Goal: Task Accomplishment & Management: Use online tool/utility

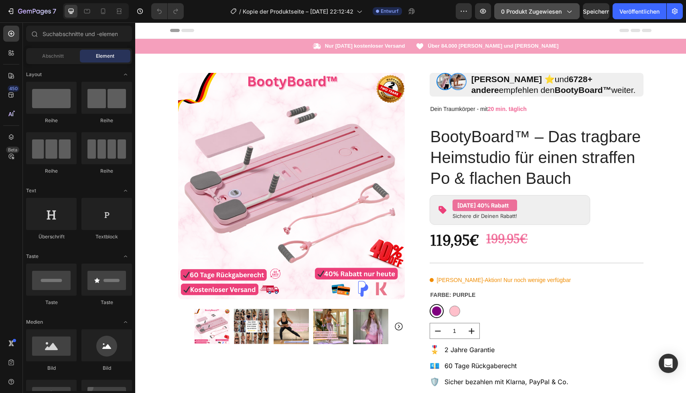
click at [530, 14] on font "0 Produkt zugewiesen" at bounding box center [531, 11] width 61 height 7
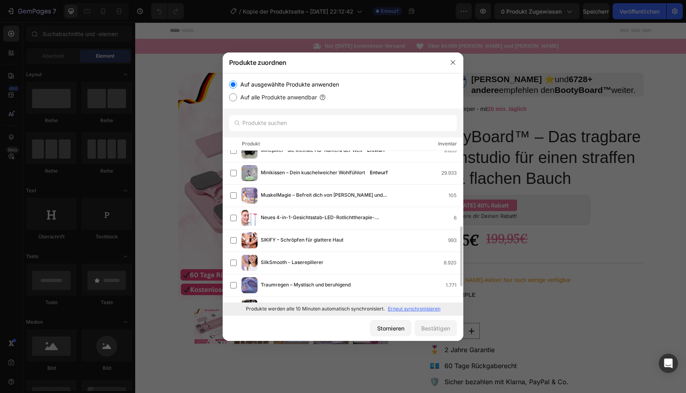
scroll to position [201, 0]
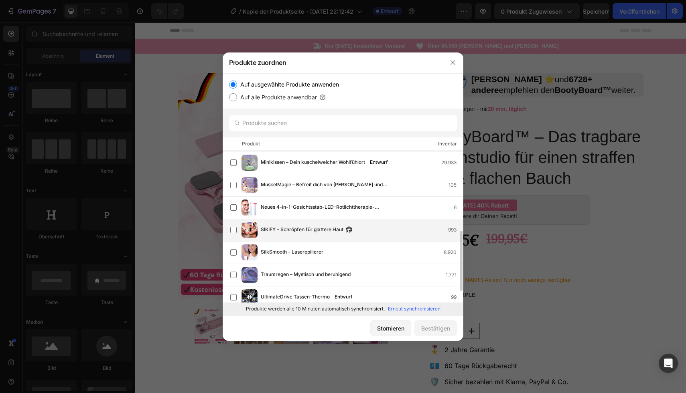
click at [307, 227] on font "SIKIFY – Schröpfen für glattere Haut" at bounding box center [302, 230] width 83 height 6
click at [435, 324] on font "Bestätigen" at bounding box center [435, 328] width 29 height 8
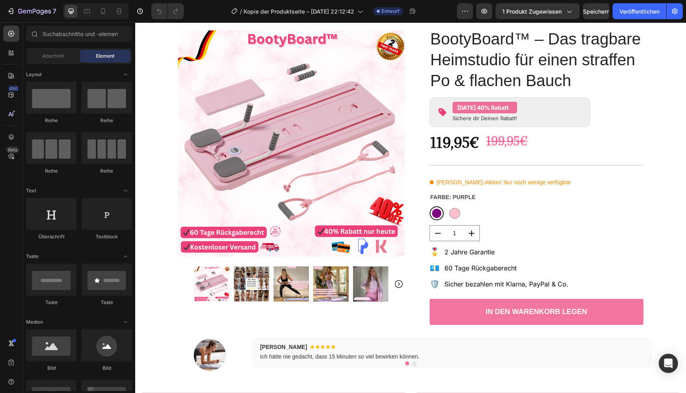
scroll to position [0, 0]
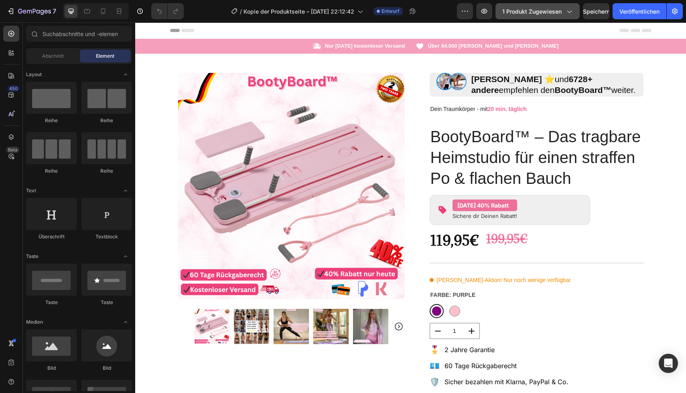
click at [514, 13] on font "1 Produkt zugewiesen" at bounding box center [531, 11] width 59 height 7
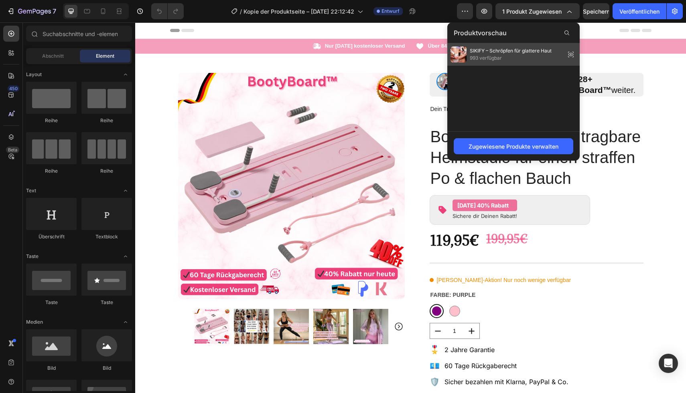
click at [494, 55] on font "993 verfügbar" at bounding box center [486, 58] width 32 height 6
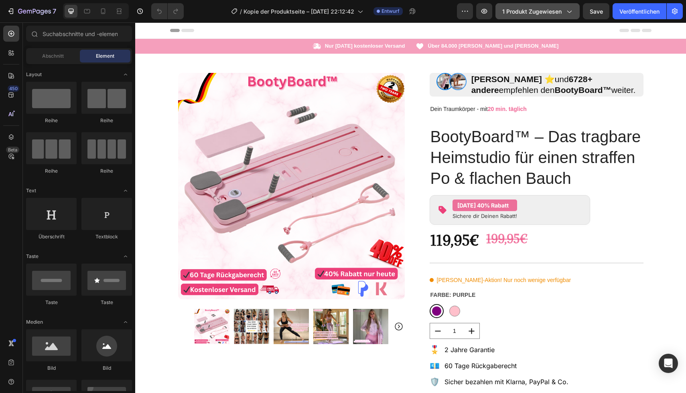
click at [531, 14] on font "1 Produkt zugewiesen" at bounding box center [531, 11] width 59 height 7
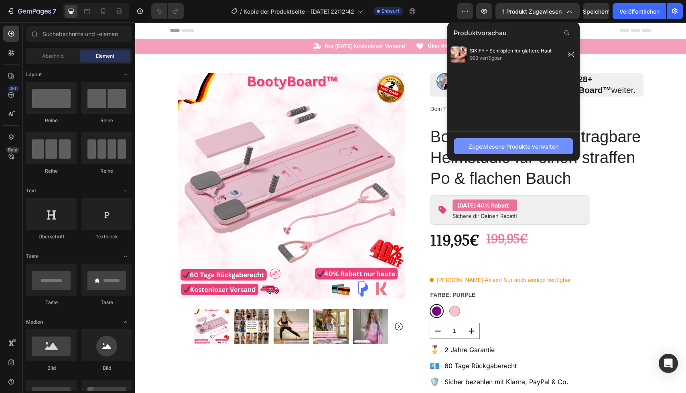
click at [510, 146] on font "Zugewiesene Produkte verwalten" at bounding box center [513, 146] width 90 height 7
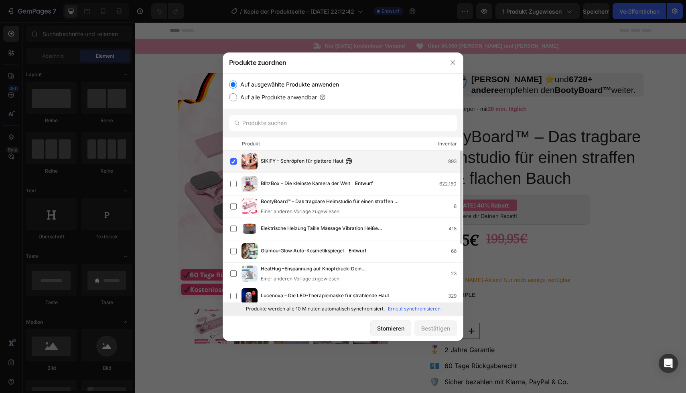
click at [363, 156] on div "SIKIFY – Schröpfen für glattere Haut 993" at bounding box center [346, 162] width 233 height 16
click at [452, 56] on div at bounding box center [452, 62] width 21 height 21
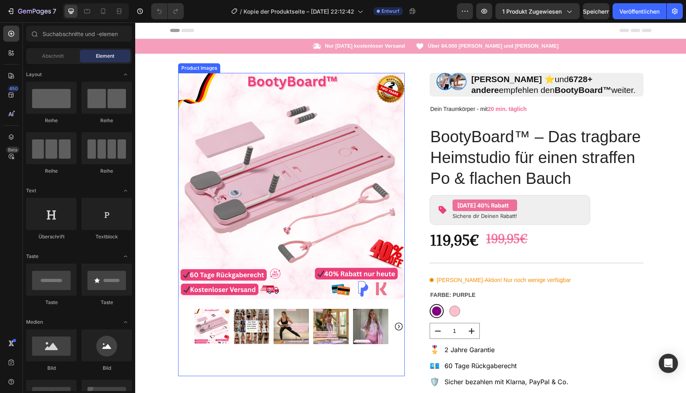
click at [280, 126] on img at bounding box center [291, 186] width 227 height 227
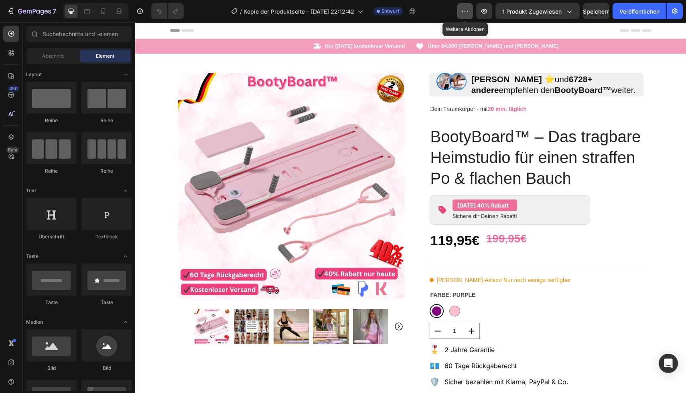
click at [466, 11] on icon "button" at bounding box center [464, 11] width 1 height 1
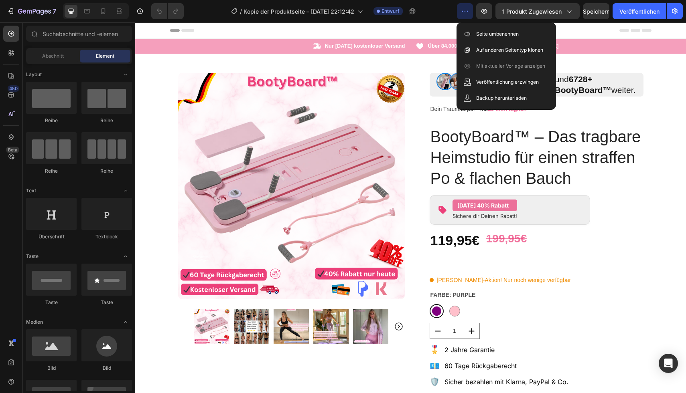
click at [571, 30] on div "Header" at bounding box center [410, 30] width 481 height 16
click at [471, 12] on button "button" at bounding box center [465, 11] width 16 height 16
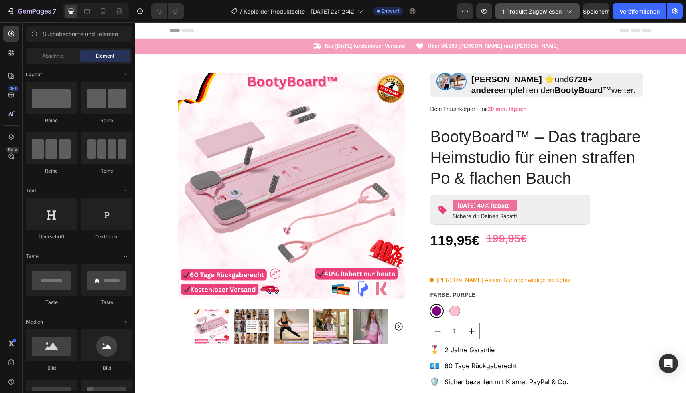
click at [526, 8] on font "1 Produkt zugewiesen" at bounding box center [531, 11] width 59 height 7
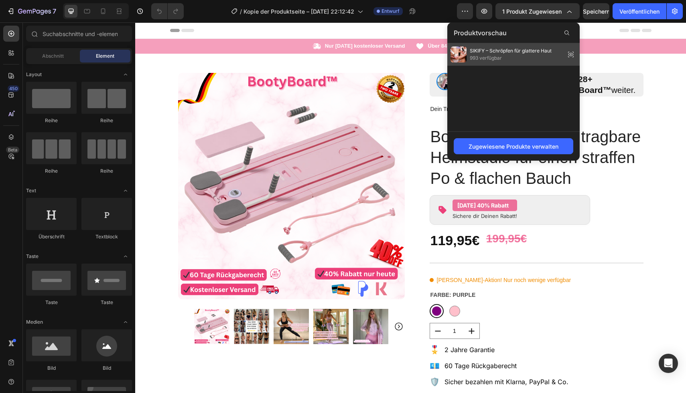
click at [569, 55] on icon at bounding box center [570, 54] width 11 height 11
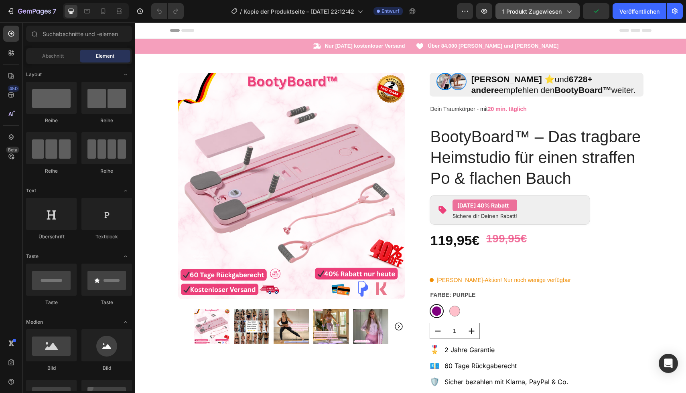
click at [558, 8] on font "1 Produkt zugewiesen" at bounding box center [531, 11] width 59 height 7
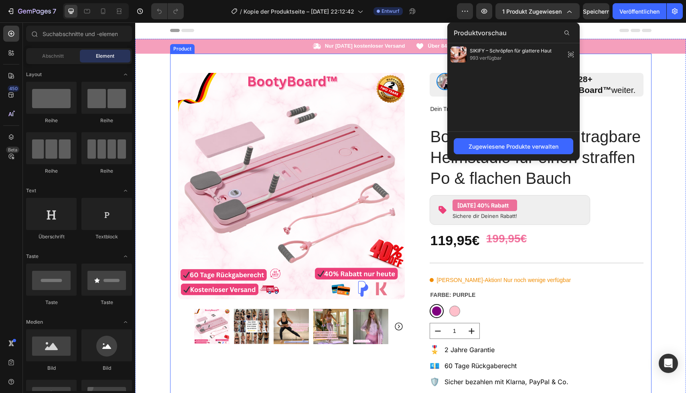
click at [589, 59] on div "Product Images Row Image Image Alina, Jasmin ⭐️ und 6728+ andere empfehlen den …" at bounding box center [410, 245] width 481 height 382
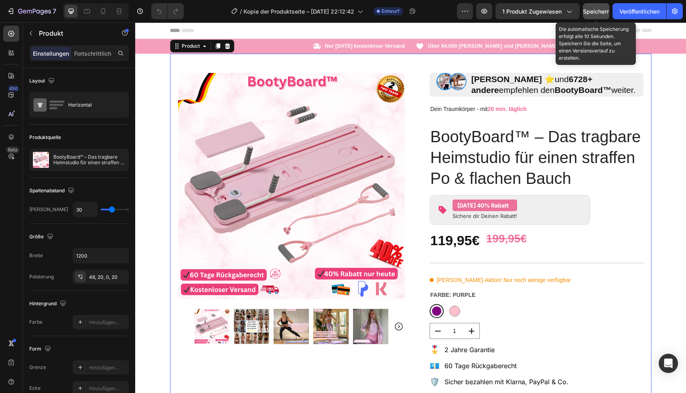
click at [586, 12] on font "Speichern" at bounding box center [596, 11] width 27 height 7
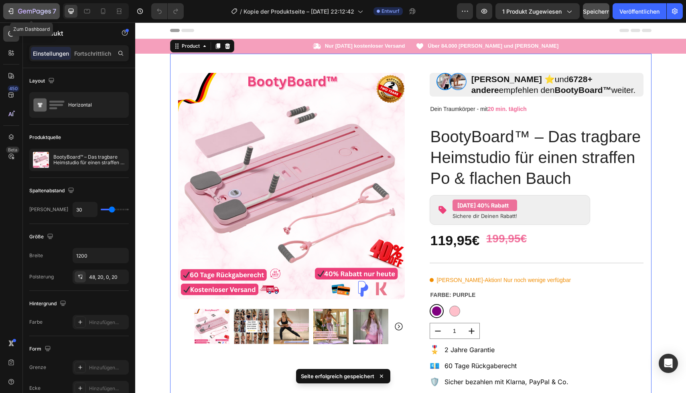
click at [12, 12] on icon "button" at bounding box center [11, 11] width 8 height 8
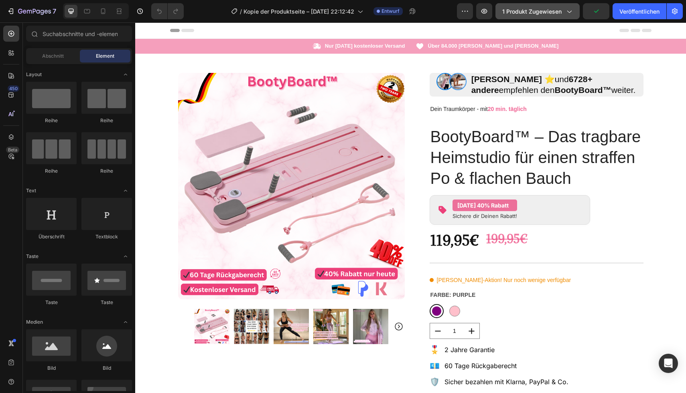
click at [545, 16] on button "1 Produkt zugewiesen" at bounding box center [537, 11] width 84 height 16
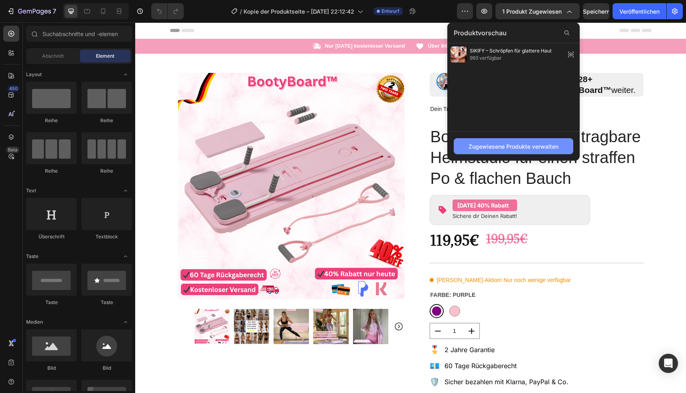
click at [513, 143] on font "Zugewiesene Produkte verwalten" at bounding box center [513, 146] width 90 height 7
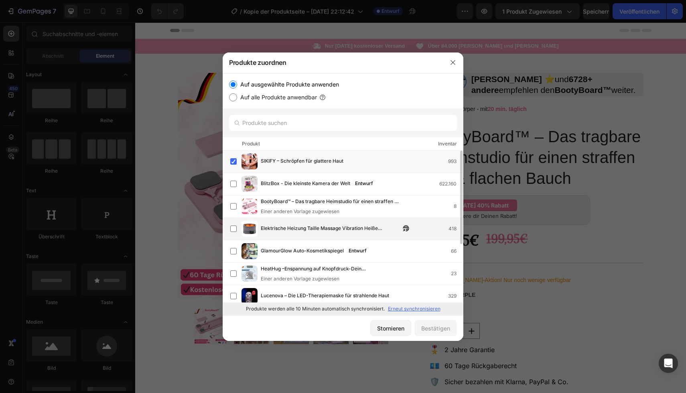
click at [290, 229] on font "Elektrische Heizung Taille Massage Vibration Heiße Kompresse Lenden Brace Gürte…" at bounding box center [324, 236] width 126 height 22
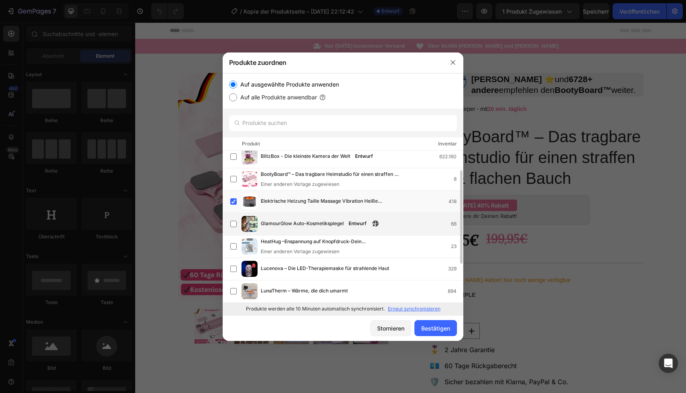
scroll to position [29, 0]
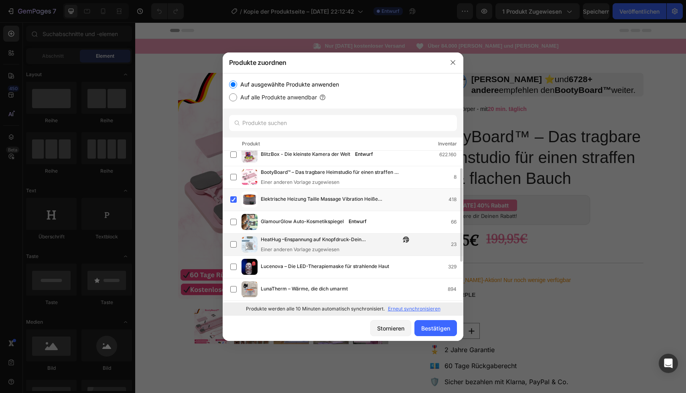
click at [308, 243] on span "HeatHug –Enspannung auf Knopfdruck-Dein Wohlfühlmoment beginnt hier!" at bounding box center [331, 240] width 140 height 9
click at [326, 198] on font "Elektrische Heizung Taille Massage Vibration Heiße Kompresse Lenden Brace Gürte…" at bounding box center [324, 207] width 126 height 22
click at [426, 327] on font "Bestätigen" at bounding box center [435, 328] width 29 height 7
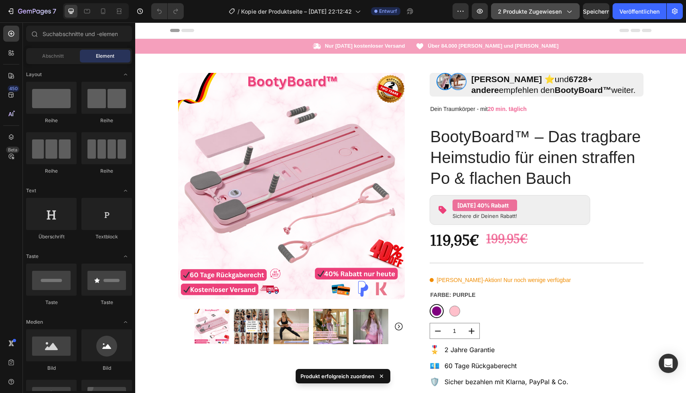
click at [558, 16] on button "2 Produkte zugewiesen" at bounding box center [535, 11] width 89 height 16
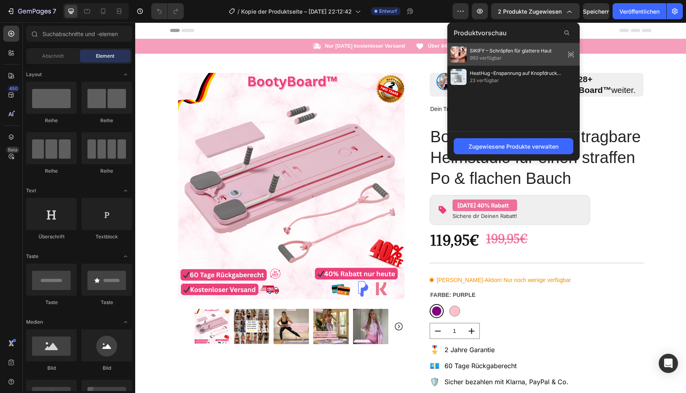
click at [511, 53] on font "SIKIFY – Schröpfen für glattere Haut" at bounding box center [511, 51] width 82 height 6
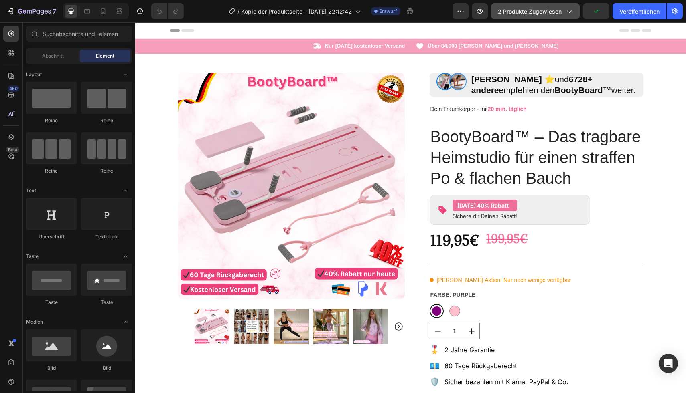
click at [527, 15] on button "2 Produkte zugewiesen" at bounding box center [535, 11] width 89 height 16
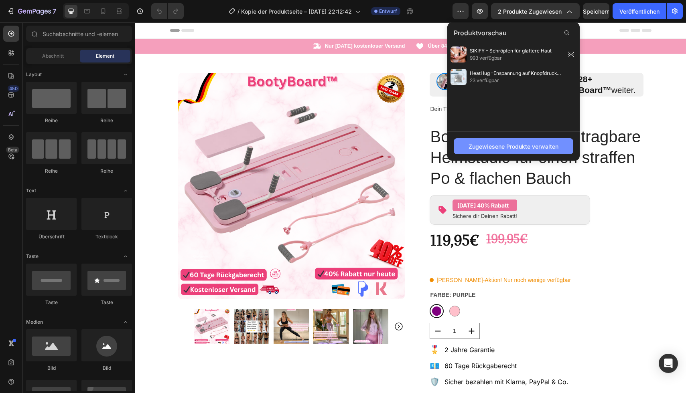
click at [479, 144] on font "Zugewiesene Produkte verwalten" at bounding box center [513, 146] width 90 height 7
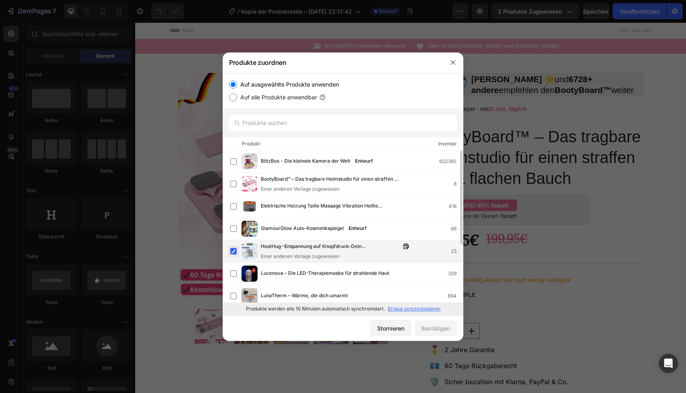
click at [234, 250] on label at bounding box center [233, 251] width 6 height 6
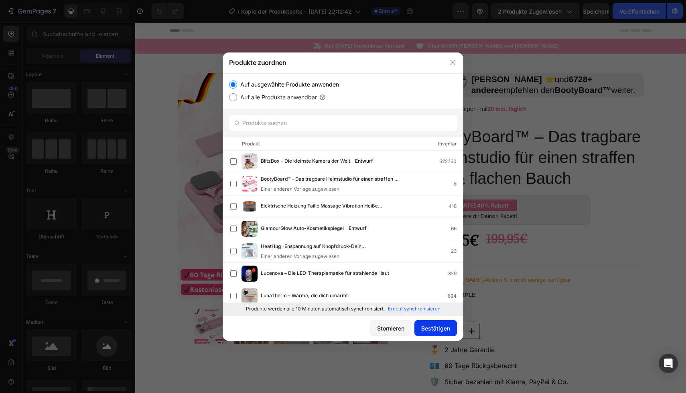
click at [433, 330] on font "Bestätigen" at bounding box center [435, 328] width 29 height 7
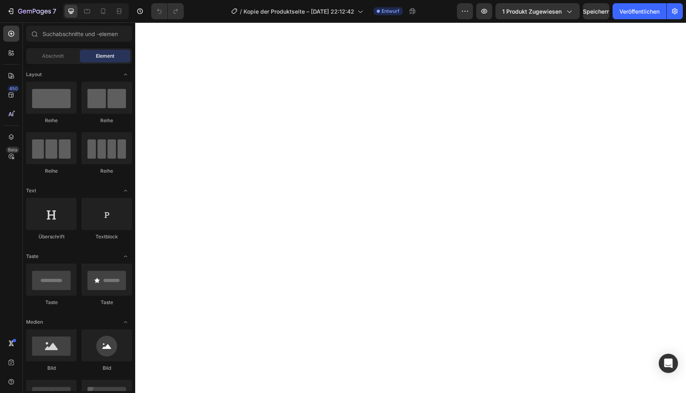
scroll to position [0, 0]
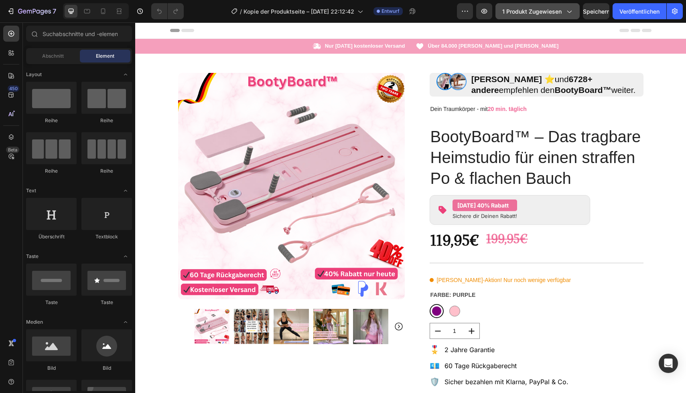
click at [526, 13] on font "1 Produkt zugewiesen" at bounding box center [531, 11] width 59 height 7
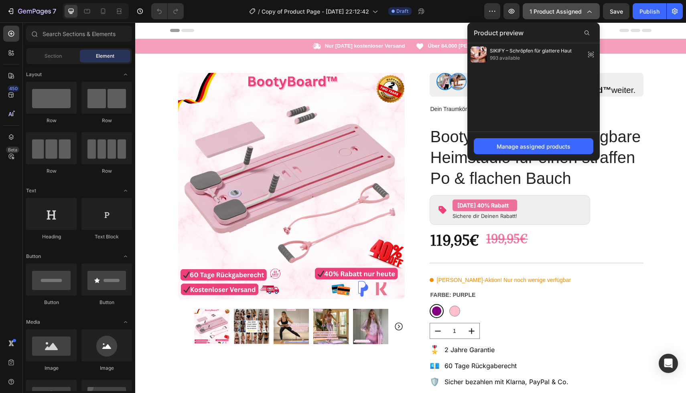
click at [609, 28] on div "Header" at bounding box center [410, 30] width 481 height 16
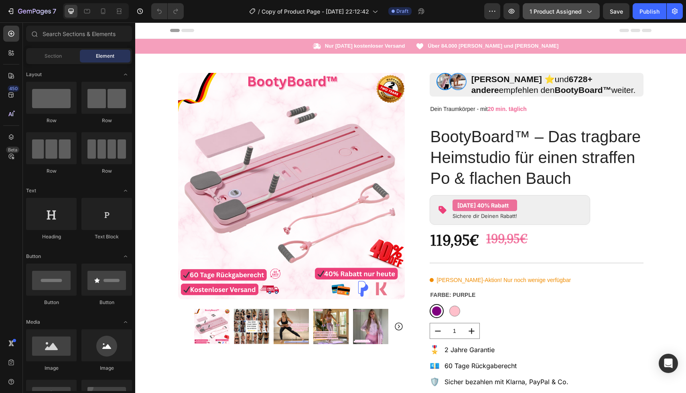
click at [585, 15] on icon "button" at bounding box center [589, 11] width 8 height 8
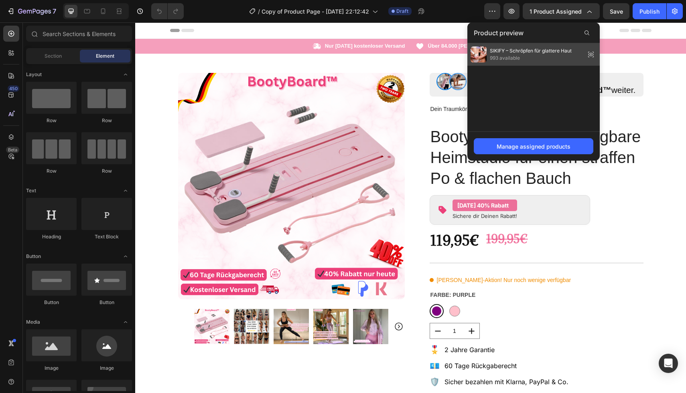
click at [529, 53] on span "SIKIFY – Schröpfen für glattere Haut" at bounding box center [531, 50] width 82 height 7
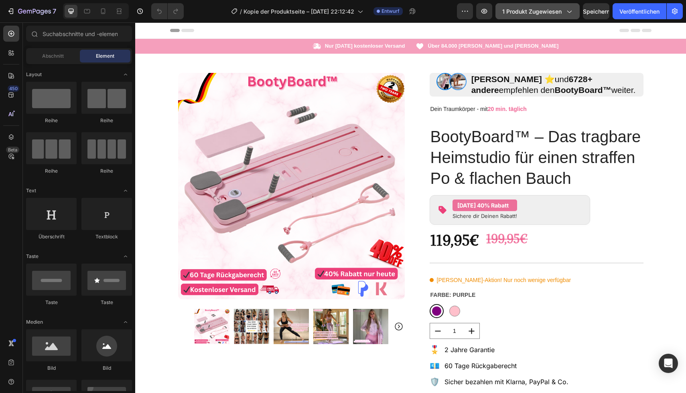
click at [536, 11] on font "1 Produkt zugewiesen" at bounding box center [531, 11] width 59 height 7
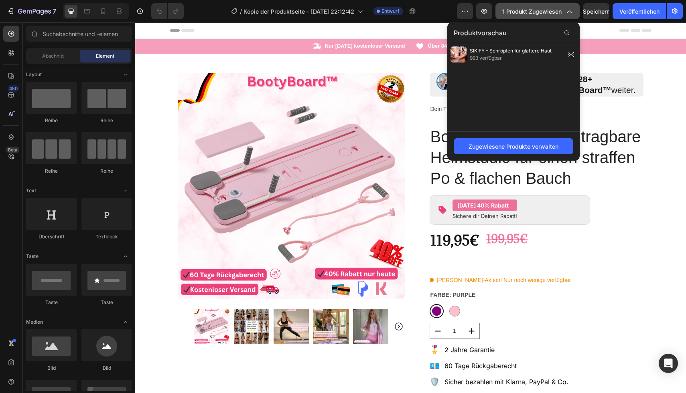
click at [536, 11] on font "1 Produkt zugewiesen" at bounding box center [531, 11] width 59 height 7
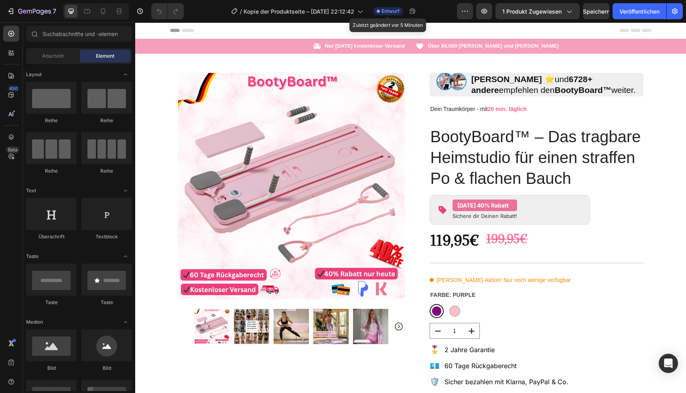
click at [382, 10] on font "Entwurf" at bounding box center [390, 11] width 18 height 6
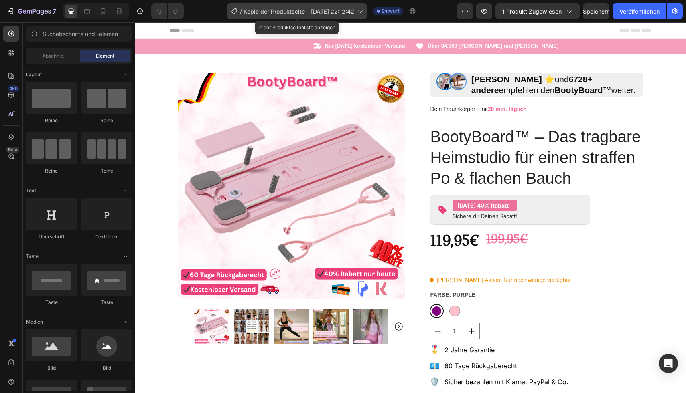
click at [343, 12] on font "Kopie der Produktseite – [DATE] 22:12:42" at bounding box center [298, 11] width 111 height 7
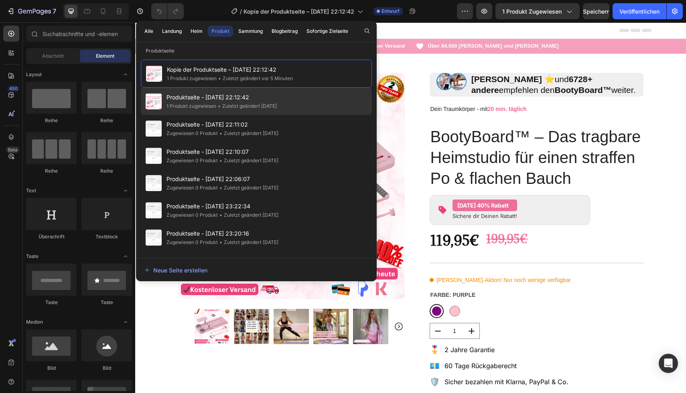
click at [302, 115] on div "Produktseite - 17. Juli, 22:12:42 1 Produkt zugewiesen • Zuletzt geändert vor 1…" at bounding box center [256, 128] width 231 height 27
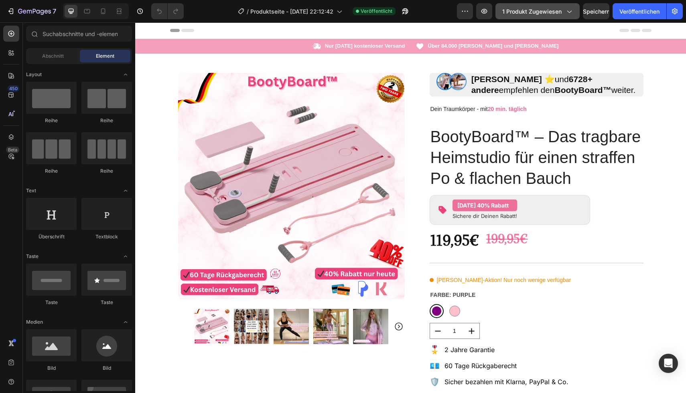
click at [535, 6] on button "1 Produkt zugewiesen" at bounding box center [537, 11] width 84 height 16
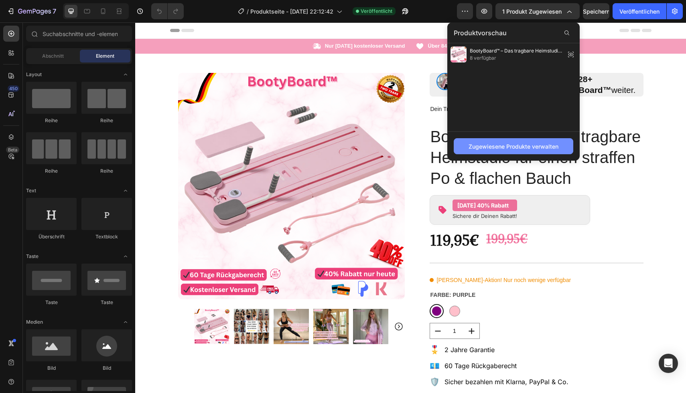
click at [505, 144] on font "Zugewiesene Produkte verwalten" at bounding box center [513, 146] width 90 height 7
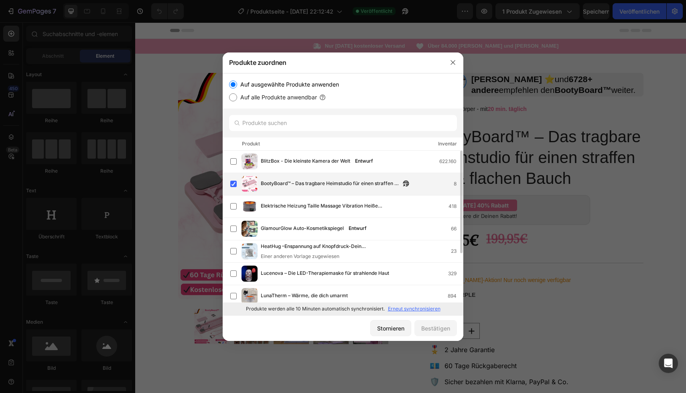
click at [269, 182] on font "BootyBoard™ – Das tragbare Heimstudio für einen straffen Po & flachen Bauch" at bounding box center [331, 187] width 140 height 14
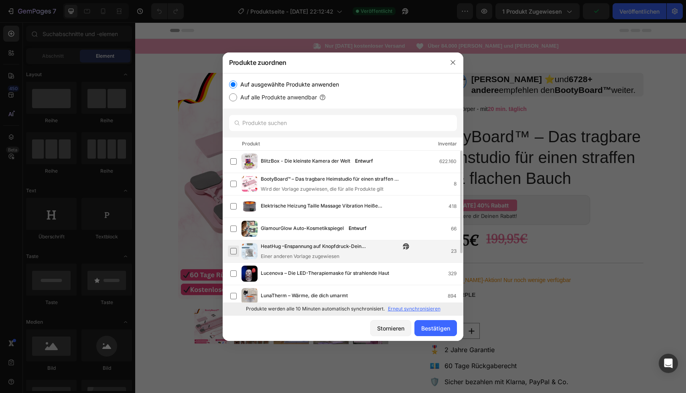
click at [233, 251] on label at bounding box center [233, 251] width 6 height 6
click at [421, 330] on font "Bestätigen" at bounding box center [435, 328] width 29 height 7
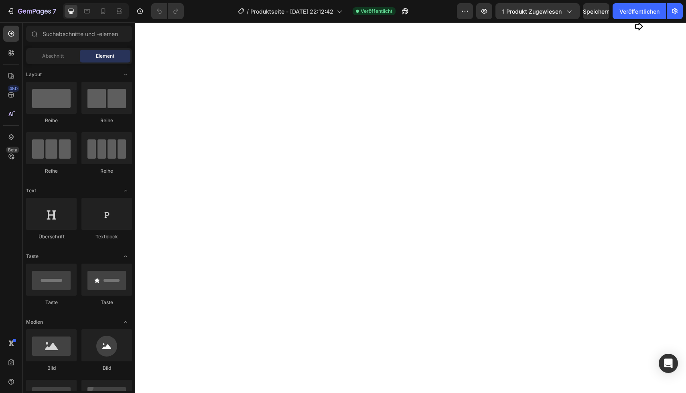
scroll to position [717, 0]
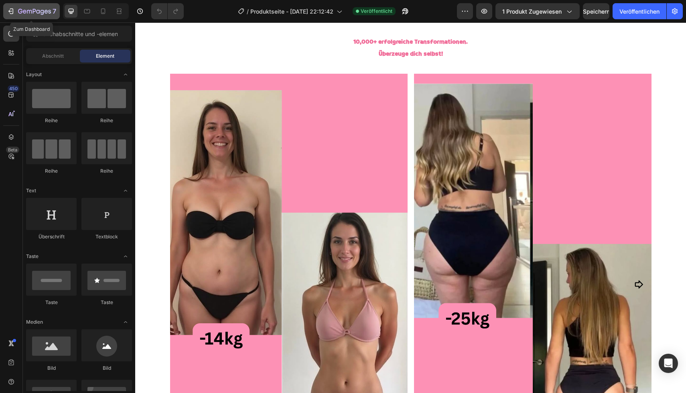
click at [9, 16] on div "7" at bounding box center [31, 11] width 49 height 10
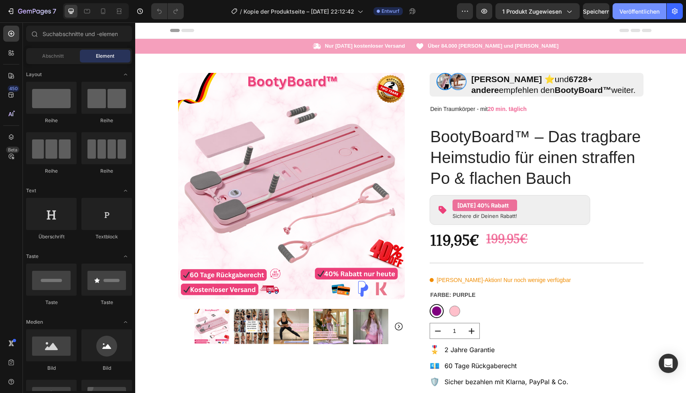
click at [636, 9] on font "Veröffentlichen" at bounding box center [639, 11] width 40 height 7
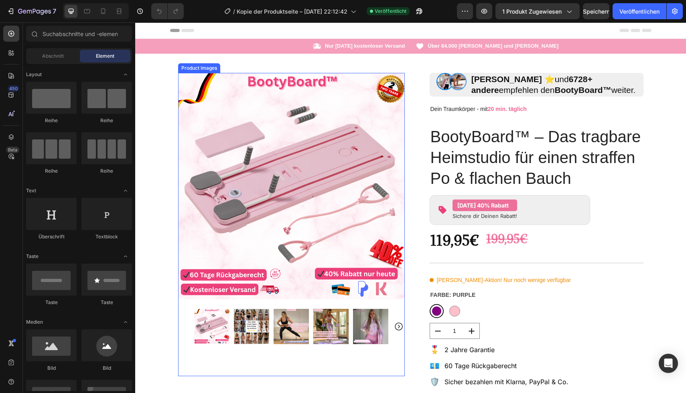
click at [290, 150] on img at bounding box center [291, 186] width 227 height 227
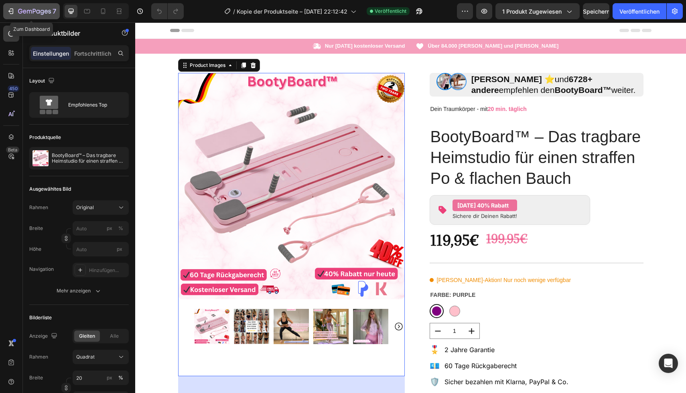
click at [11, 14] on icon "button" at bounding box center [11, 11] width 8 height 8
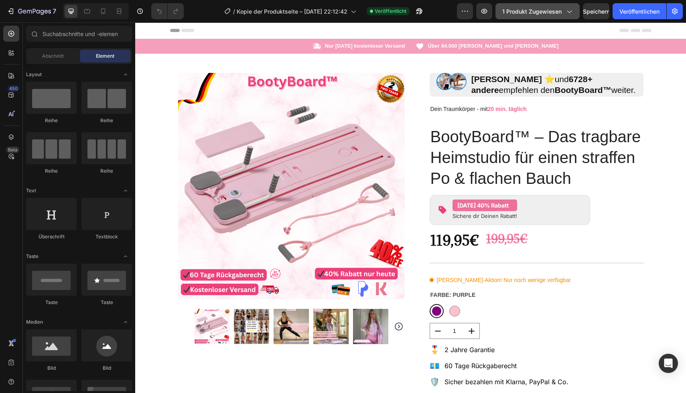
click at [548, 11] on font "1 Produkt zugewiesen" at bounding box center [531, 11] width 59 height 7
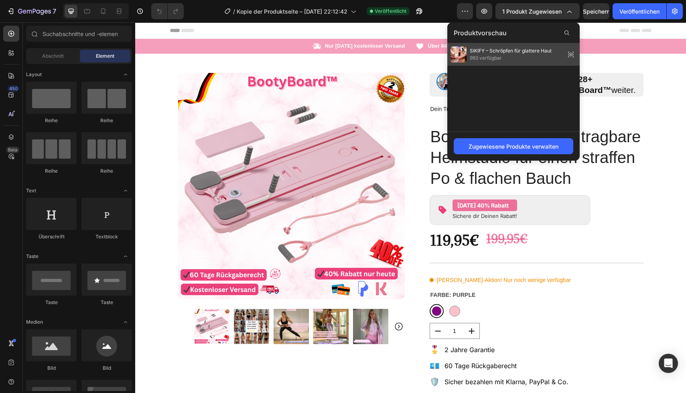
click at [523, 50] on font "SIKIFY – Schröpfen für glattere Haut" at bounding box center [511, 51] width 82 height 6
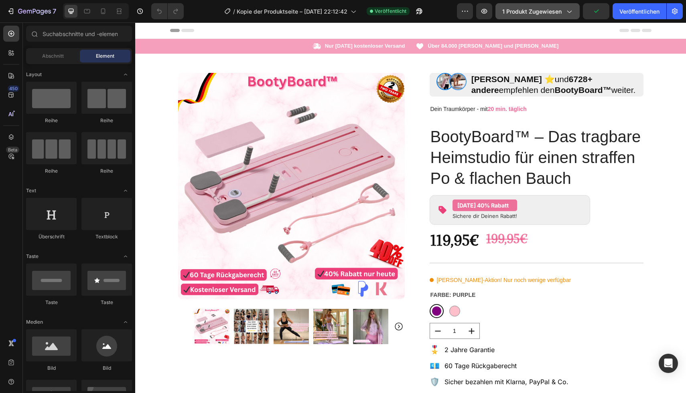
click at [535, 19] on button "1 Produkt zugewiesen" at bounding box center [537, 11] width 84 height 16
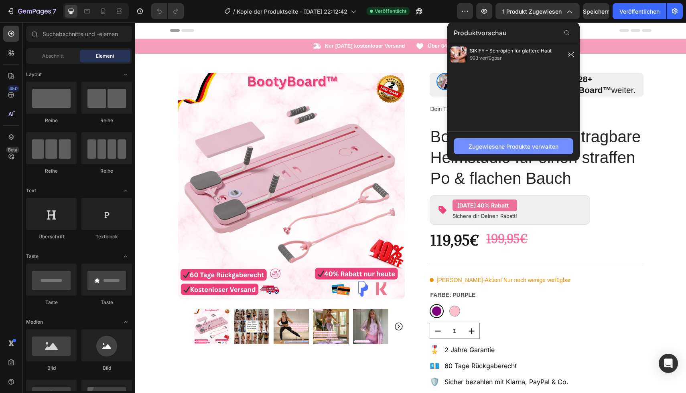
click at [489, 152] on button "Zugewiesene Produkte verwalten" at bounding box center [514, 146] width 120 height 16
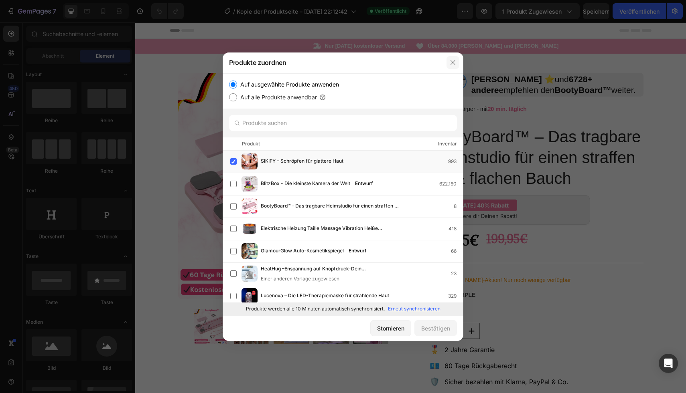
click at [456, 63] on button "button" at bounding box center [452, 62] width 13 height 13
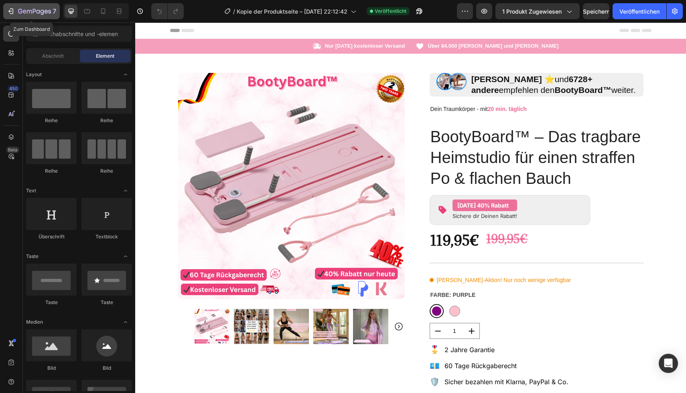
click at [9, 9] on icon "button" at bounding box center [11, 11] width 8 height 8
click at [15, 10] on div "7" at bounding box center [31, 11] width 49 height 10
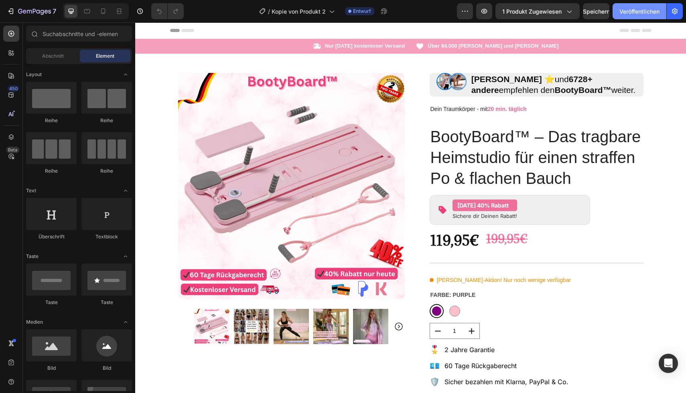
click at [636, 14] on font "Veröffentlichen" at bounding box center [639, 11] width 40 height 7
click at [11, 6] on button "7" at bounding box center [31, 11] width 57 height 16
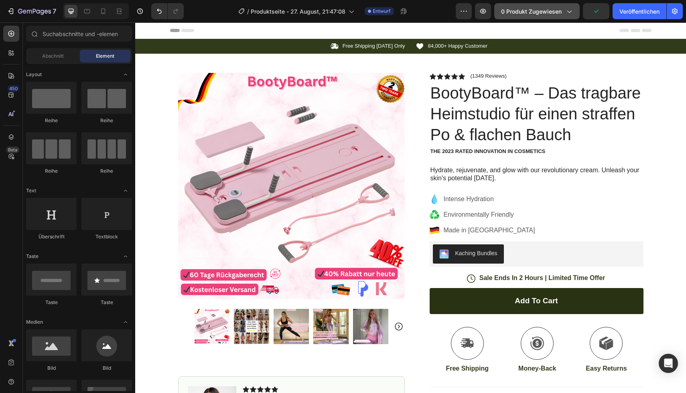
click at [534, 17] on button "0 Produkt zugewiesen" at bounding box center [536, 11] width 85 height 16
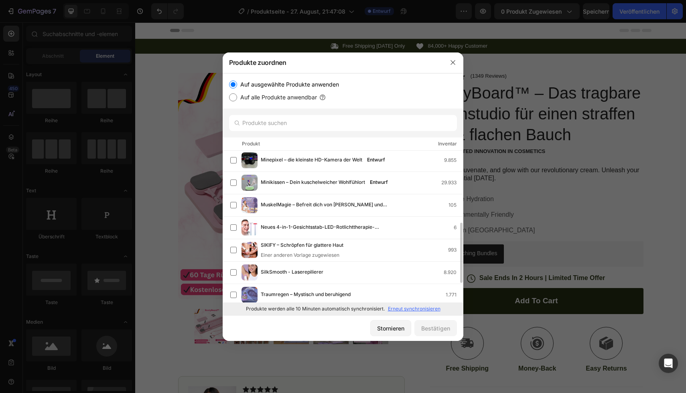
scroll to position [188, 0]
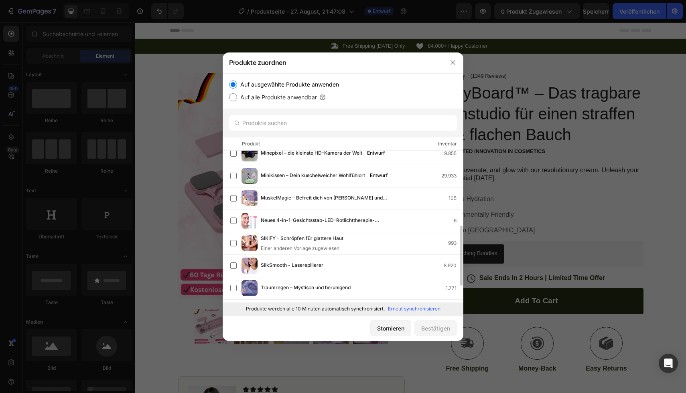
click at [313, 233] on div "SIKIFY – Schröpfen für glattere Haut Einer anderen Vorlage zugewiesen 993" at bounding box center [343, 244] width 241 height 22
click at [431, 328] on font "Bestätigen" at bounding box center [435, 328] width 29 height 7
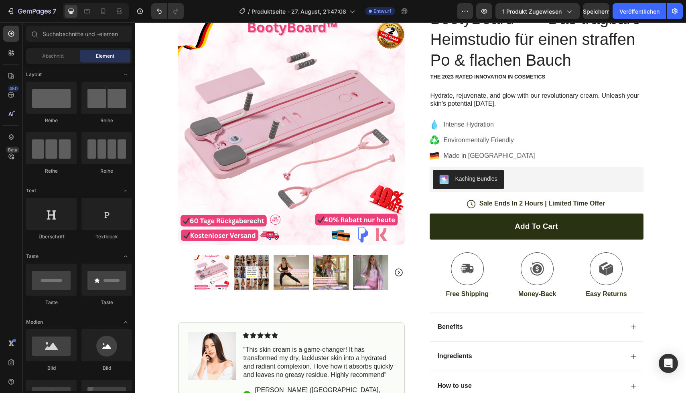
scroll to position [0, 0]
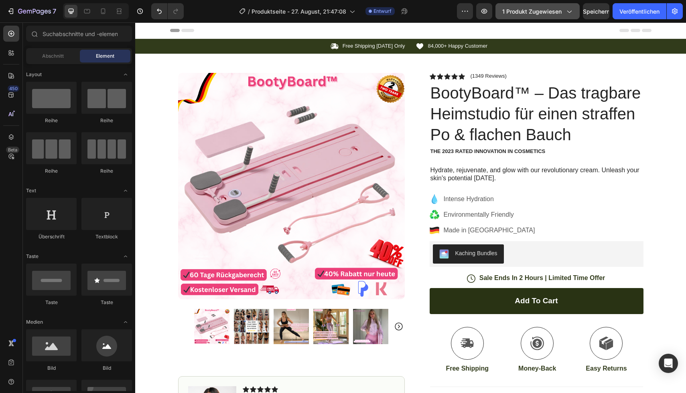
click at [542, 16] on button "1 Produkt zugewiesen" at bounding box center [537, 11] width 84 height 16
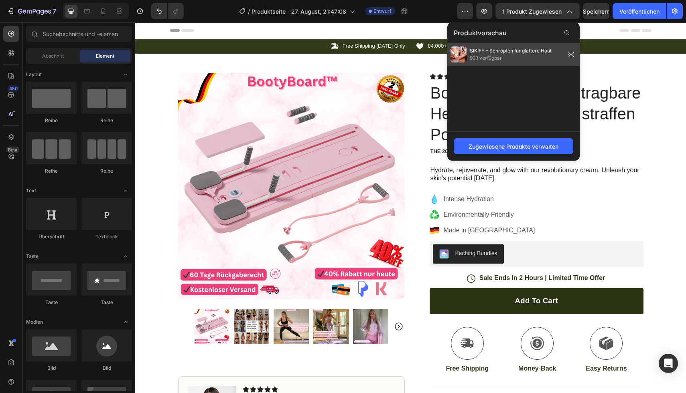
click at [520, 53] on font "SIKIFY – Schröpfen für glattere Haut" at bounding box center [511, 51] width 82 height 6
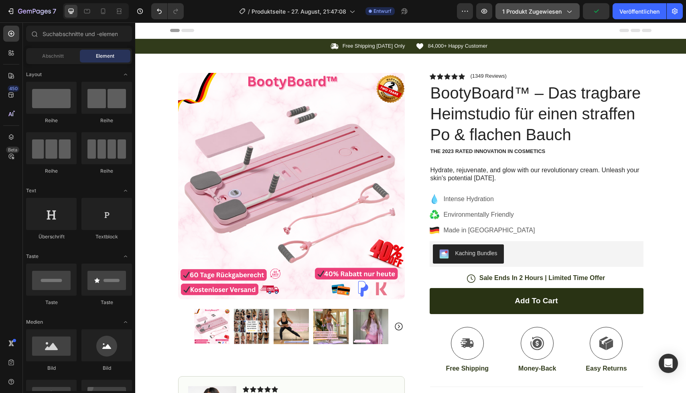
click at [539, 8] on font "1 Produkt zugewiesen" at bounding box center [531, 11] width 59 height 7
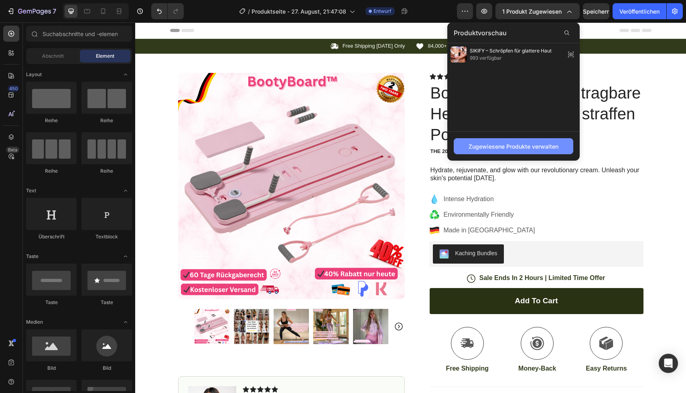
click at [504, 142] on font "Zugewiesene Produkte verwalten" at bounding box center [513, 146] width 90 height 8
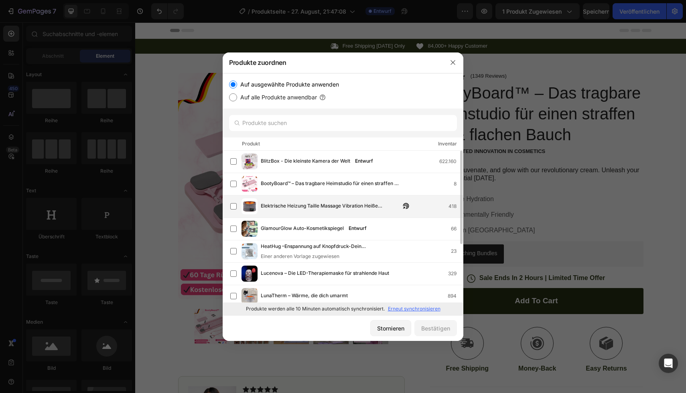
click at [255, 212] on img at bounding box center [249, 206] width 16 height 16
click at [423, 327] on font "Bestätigen" at bounding box center [435, 328] width 29 height 7
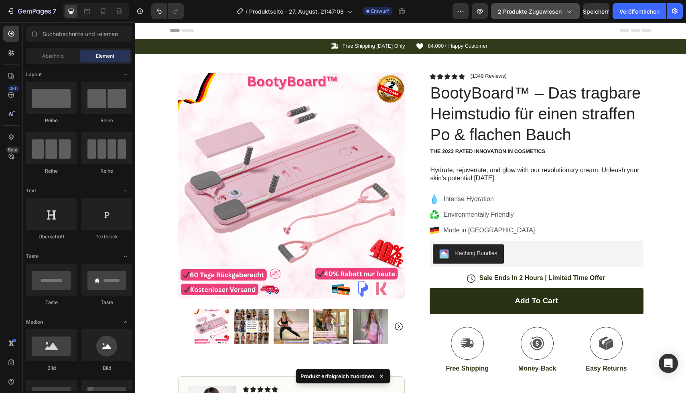
click at [547, 11] on font "2 Produkte zugewiesen" at bounding box center [530, 11] width 64 height 7
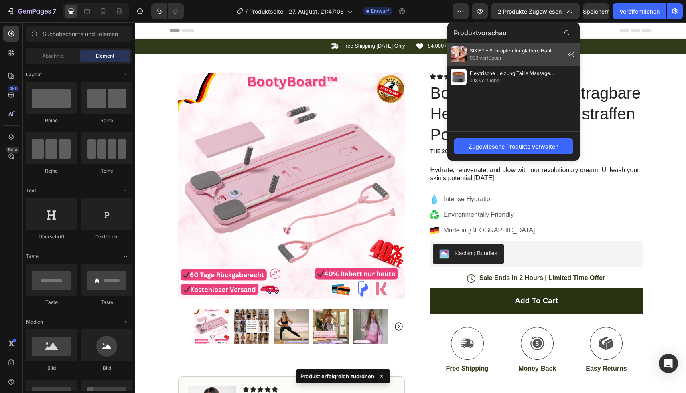
click at [497, 59] on font "993 verfügbar" at bounding box center [486, 58] width 32 height 6
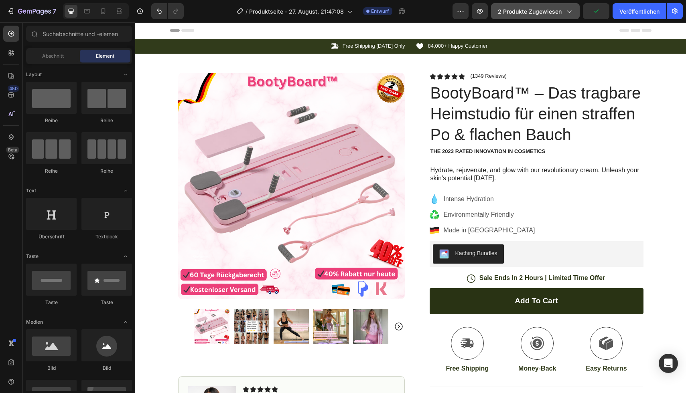
click at [531, 9] on font "2 Produkte zugewiesen" at bounding box center [530, 11] width 64 height 7
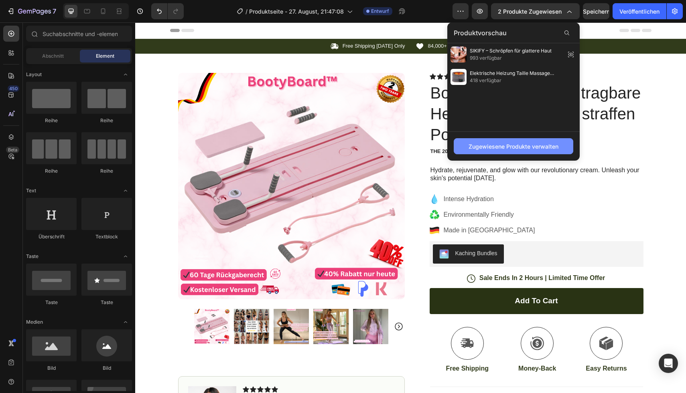
click at [503, 144] on font "Zugewiesene Produkte verwalten" at bounding box center [513, 146] width 90 height 7
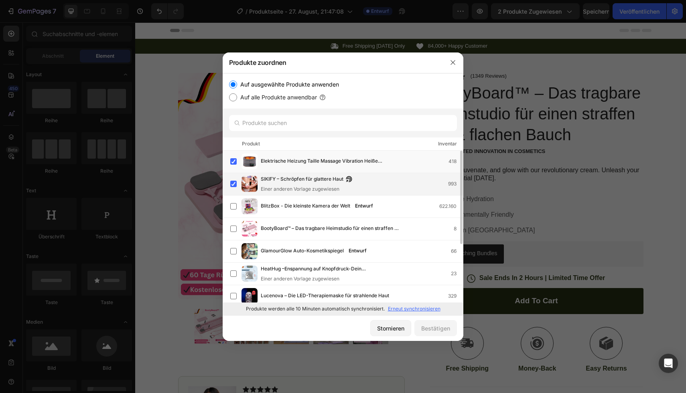
click at [269, 179] on font "SIKIFY – Schröpfen für glattere Haut" at bounding box center [302, 179] width 83 height 6
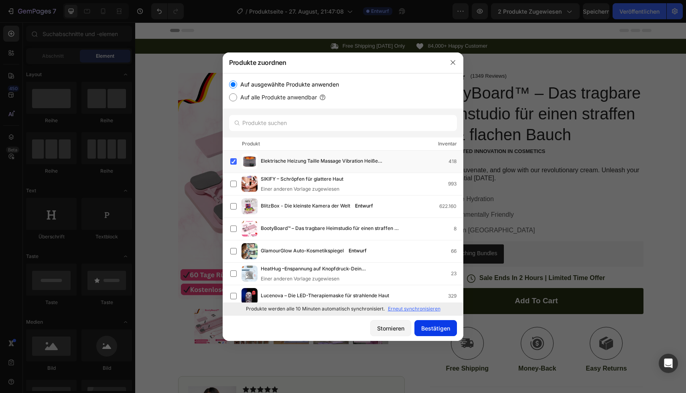
click at [425, 325] on font "Bestätigen" at bounding box center [435, 328] width 29 height 7
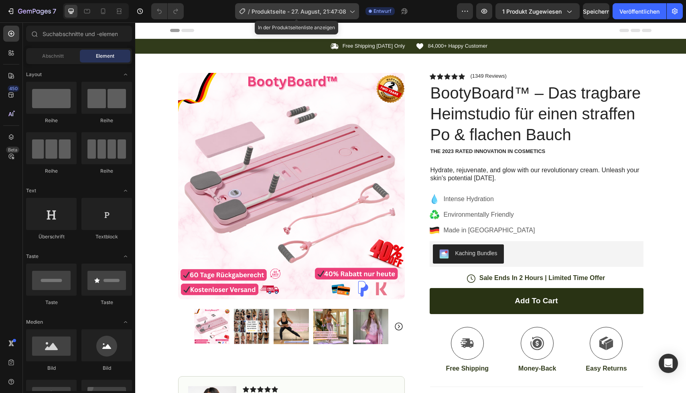
click at [334, 9] on font "Produktseite - 27. August, 21:47:08" at bounding box center [298, 11] width 95 height 7
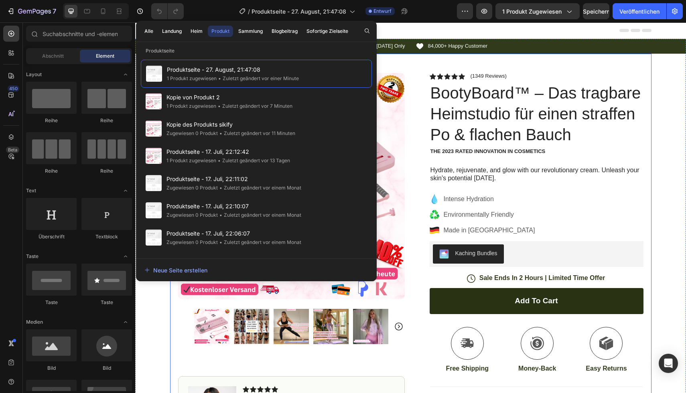
click at [387, 67] on div "Product Images Image Icon Icon Icon Icon Icon Icon List “This skin cream is a g…" at bounding box center [410, 271] width 481 height 435
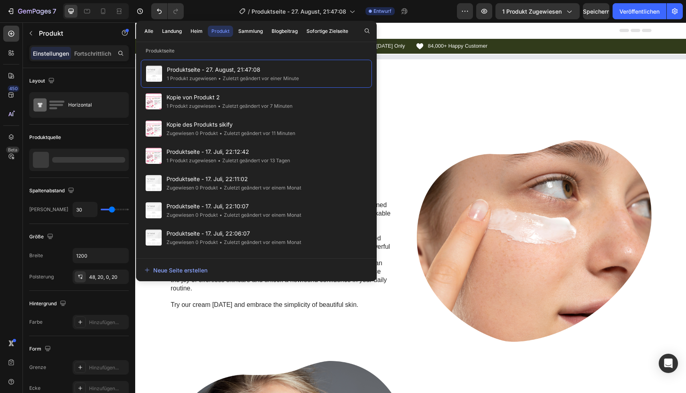
click at [387, 67] on div "Icon Free Shipping Today Only Text Block Row Icon 84,000+ Happy Customer Text B…" at bounding box center [410, 69] width 551 height 61
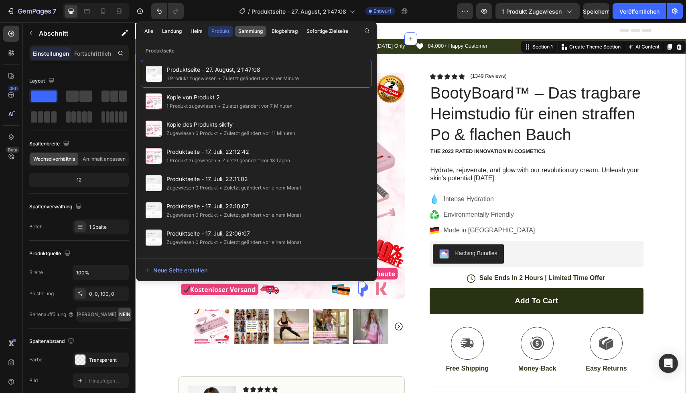
click at [245, 30] on font "Sammlung" at bounding box center [250, 31] width 24 height 6
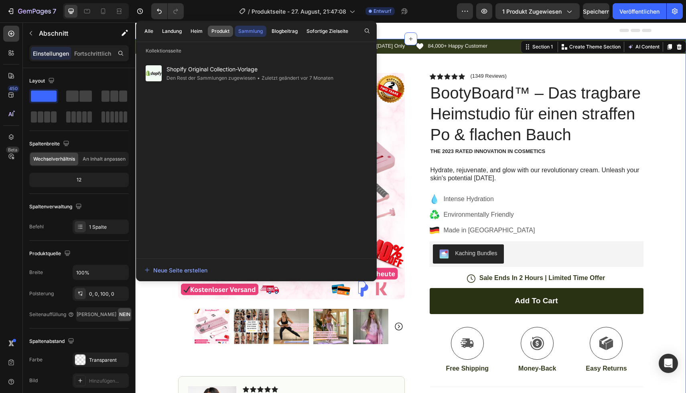
click at [227, 30] on font "Produkt" at bounding box center [220, 31] width 18 height 6
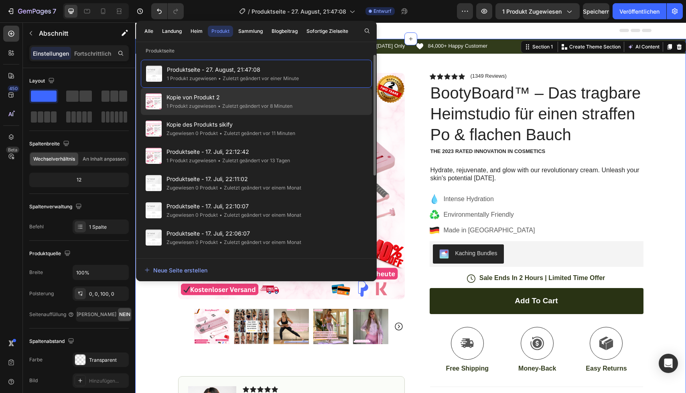
click at [203, 106] on font "1 Produkt zugewiesen" at bounding box center [191, 106] width 50 height 6
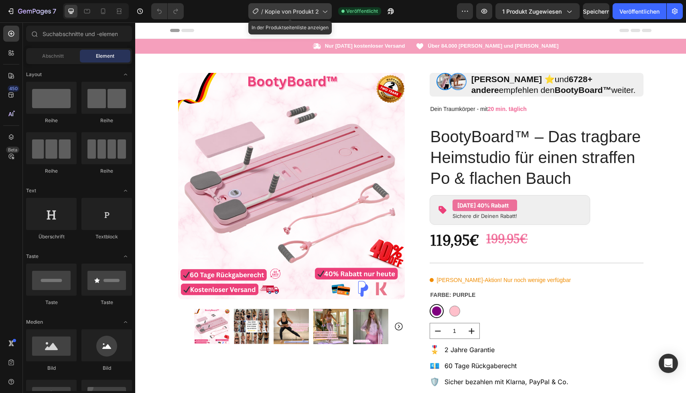
click at [309, 16] on div "/ Kopie von Produkt 2" at bounding box center [289, 11] width 83 height 16
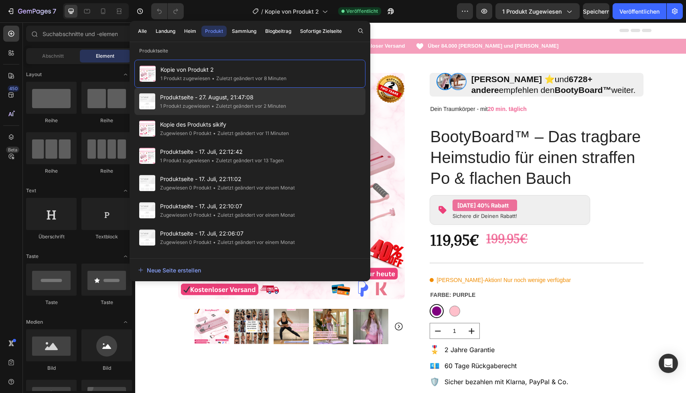
click at [260, 99] on span "Produktseite - 27. August, 21:47:08" at bounding box center [223, 98] width 126 height 10
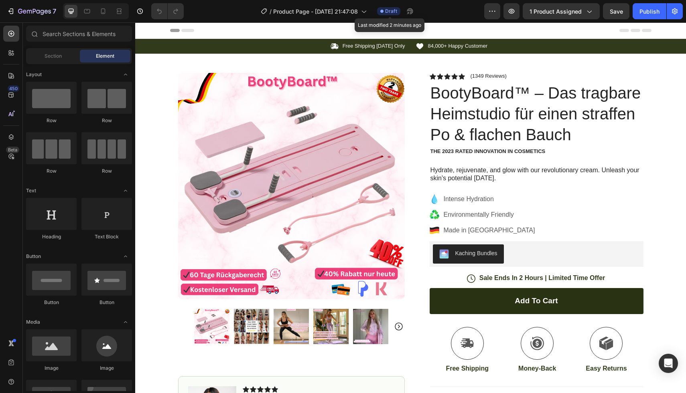
click at [389, 12] on span "Draft" at bounding box center [391, 11] width 12 height 7
click at [574, 17] on button "1 product assigned" at bounding box center [561, 11] width 77 height 16
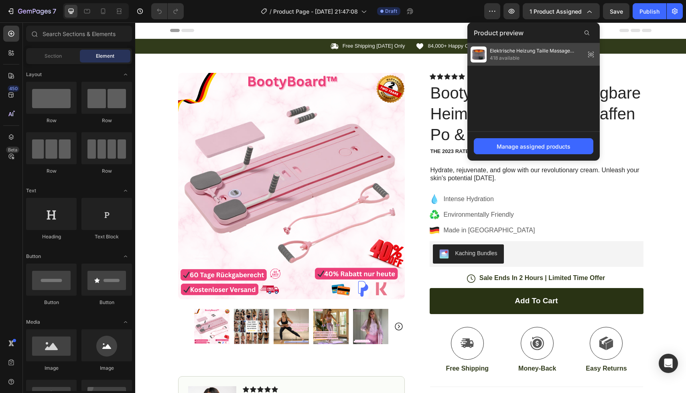
click at [593, 55] on icon at bounding box center [590, 54] width 11 height 11
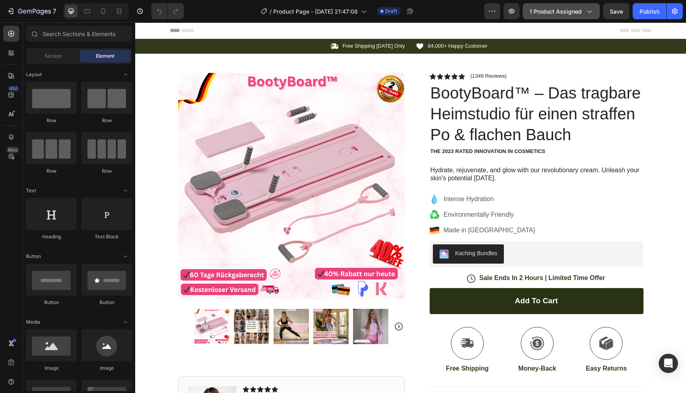
click at [575, 11] on span "1 product assigned" at bounding box center [555, 11] width 52 height 8
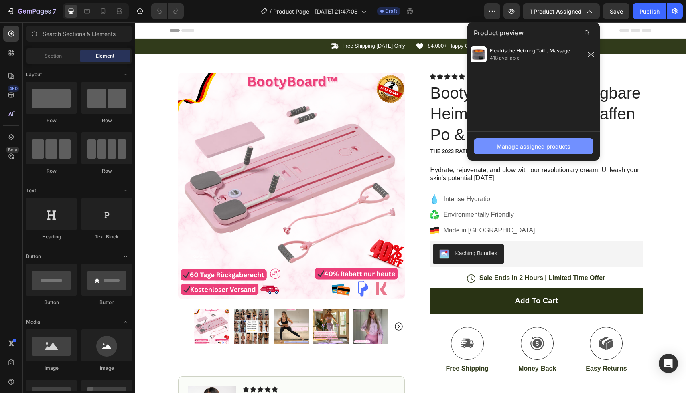
click at [556, 144] on div "Manage assigned products" at bounding box center [533, 146] width 74 height 8
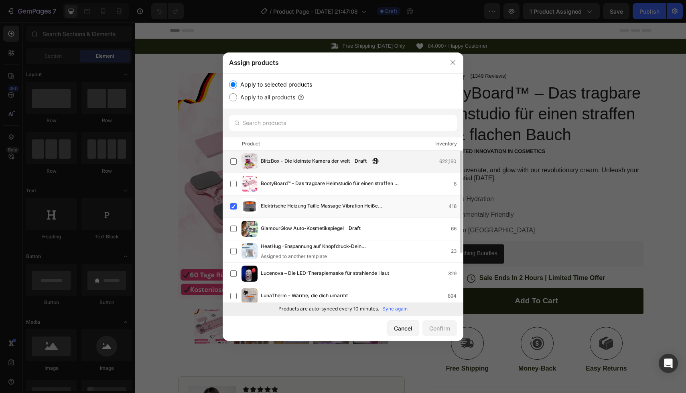
click at [303, 158] on span "BlitzBox - Die kleinste Kamera der welt" at bounding box center [305, 161] width 89 height 9
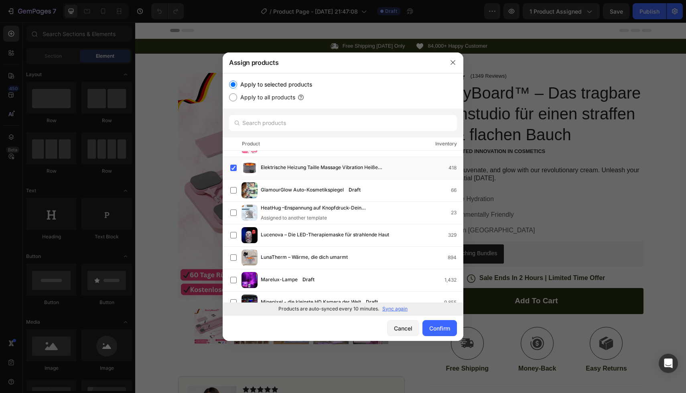
click at [234, 93] on input "Apply to all products" at bounding box center [233, 97] width 8 height 8
radio input "true"
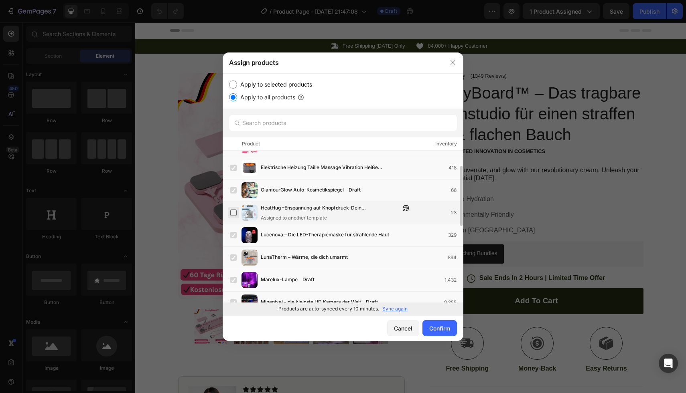
click at [233, 216] on label at bounding box center [233, 213] width 6 height 6
click at [440, 333] on button "Confirm" at bounding box center [439, 328] width 34 height 16
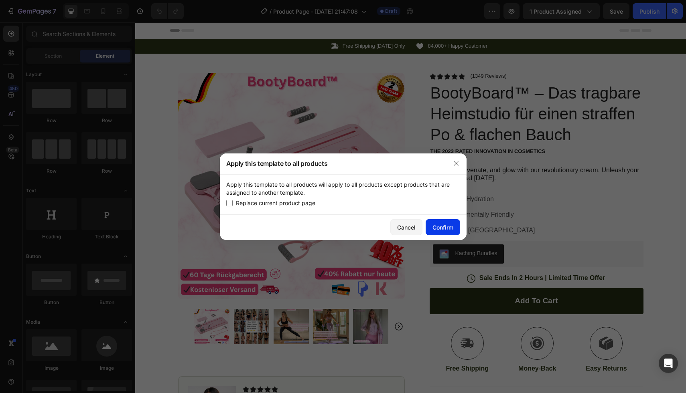
click at [436, 223] on div "Confirm" at bounding box center [442, 227] width 21 height 8
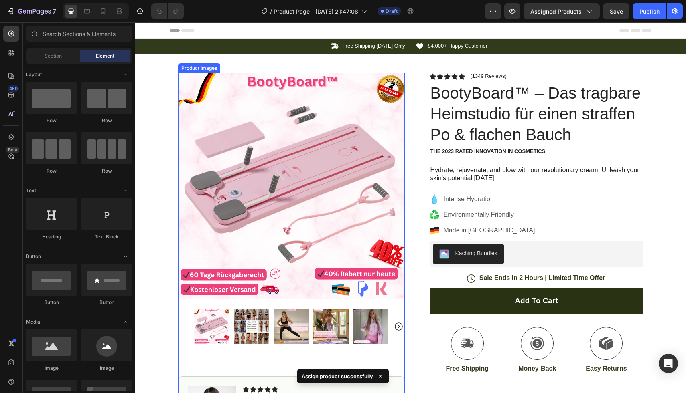
click at [320, 180] on img at bounding box center [291, 186] width 227 height 227
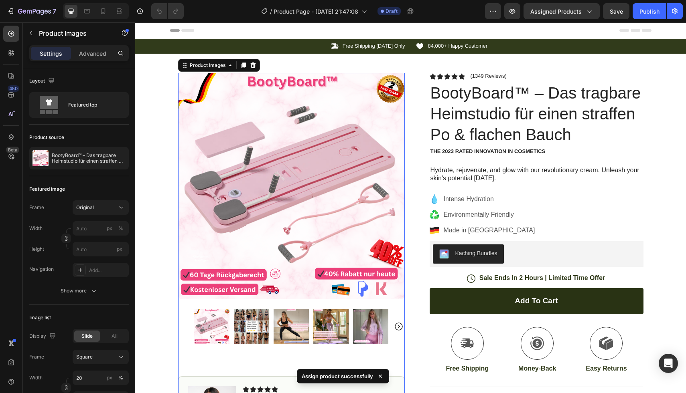
click at [320, 180] on img at bounding box center [291, 186] width 227 height 227
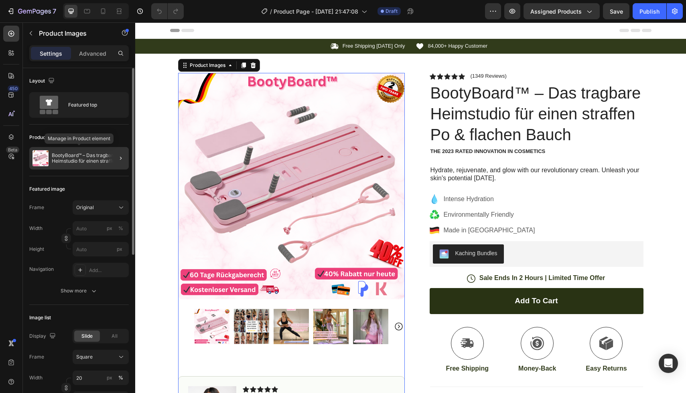
click at [92, 164] on div "BootyBoard™ – Das tragbare Heimstudio für einen straffen Po & flachen Bauch" at bounding box center [78, 158] width 99 height 22
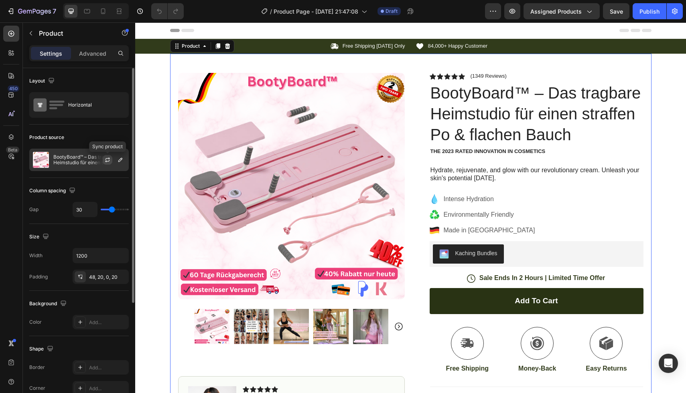
click at [108, 162] on icon "button" at bounding box center [107, 160] width 6 height 6
type input "17"
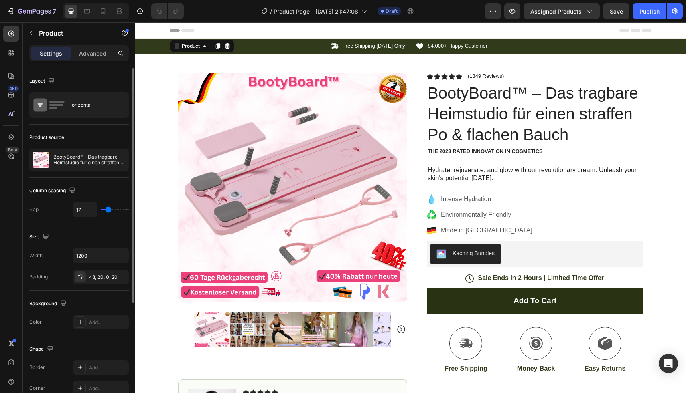
type input "0"
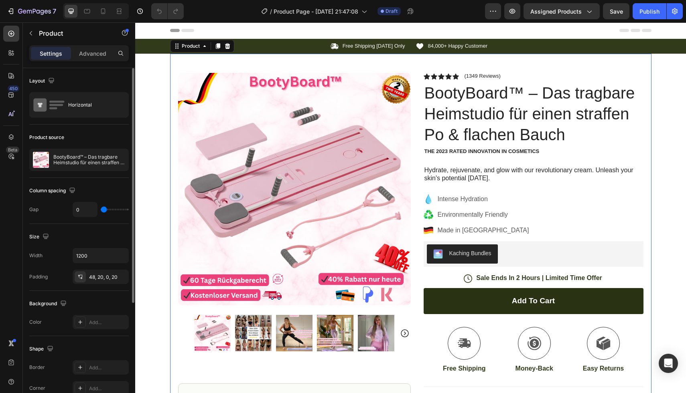
type input "12"
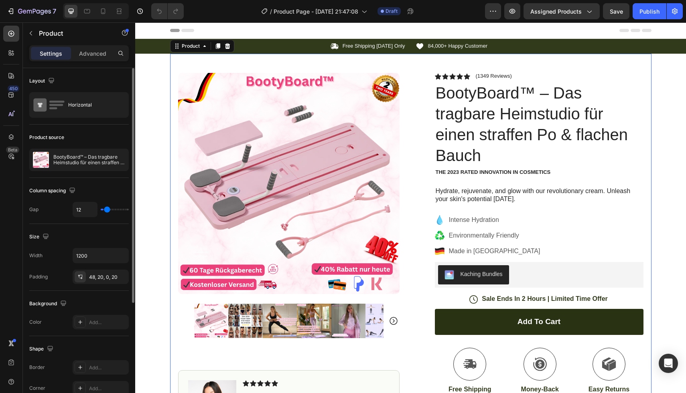
type input "56"
type input "80"
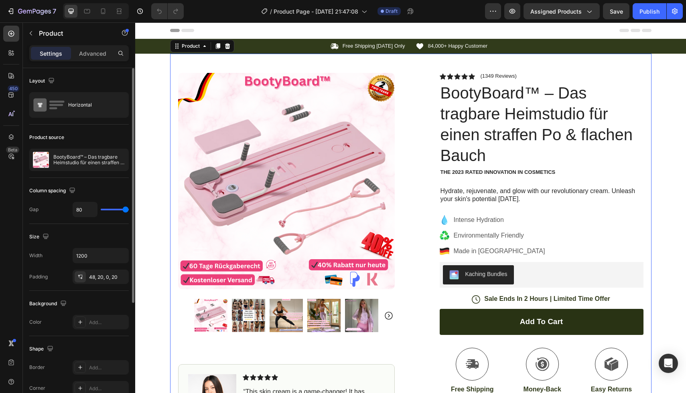
type input "54"
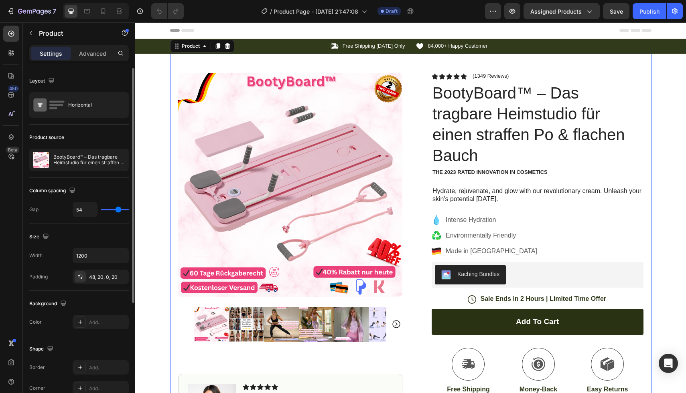
type input "41"
type input "25"
type input "18"
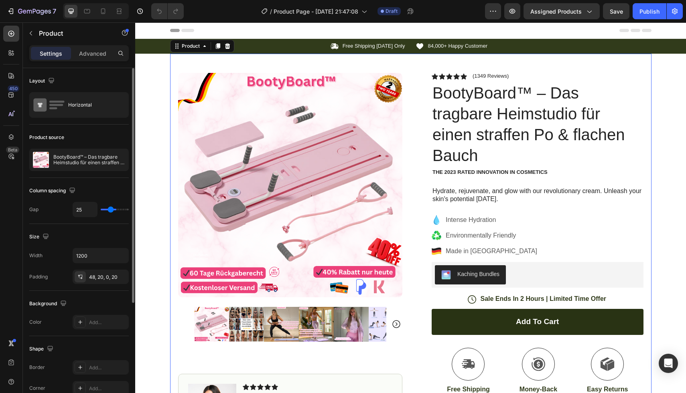
type input "18"
type input "7"
type input "0"
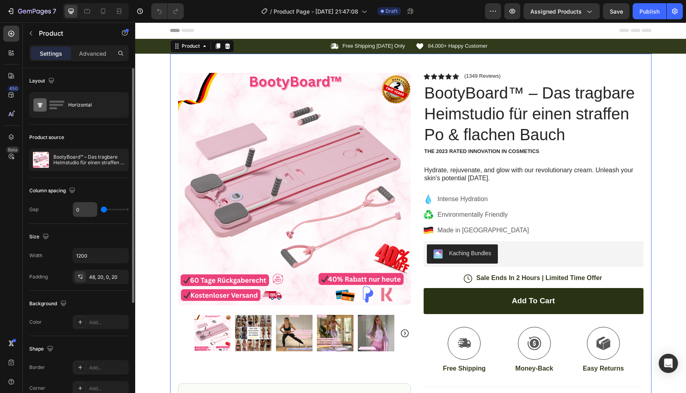
type input "0"
drag, startPoint x: 111, startPoint y: 211, endPoint x: 80, endPoint y: 213, distance: 31.3
click at [81, 213] on div "0" at bounding box center [101, 209] width 56 height 15
click at [565, 13] on span "Assigned Products" at bounding box center [555, 11] width 51 height 8
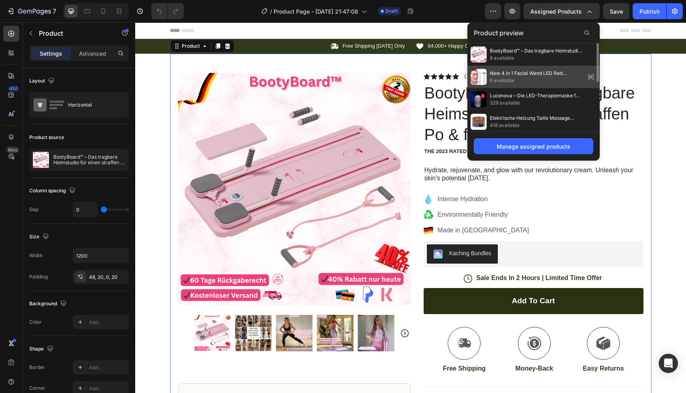
click at [524, 76] on span "New 4 in 1 Facial Wand LED Red [MEDICAL_DATA] Facial Massage Tool EMS Face Mass…" at bounding box center [536, 73] width 92 height 7
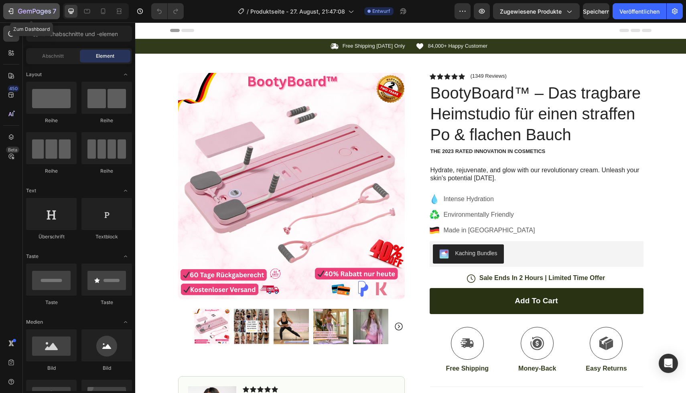
click at [13, 14] on icon "button" at bounding box center [12, 11] width 4 height 6
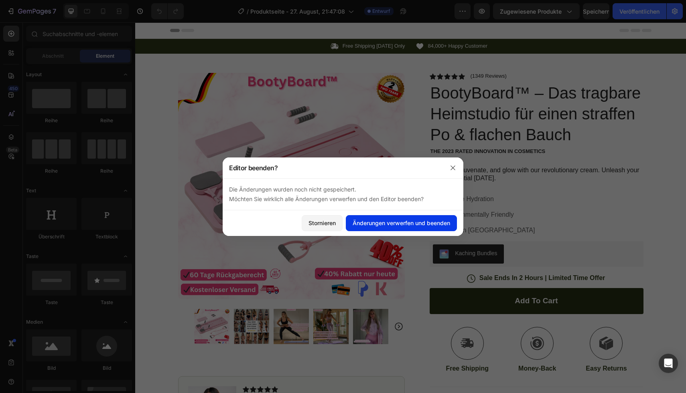
click at [419, 227] on font "Änderungen verwerfen und beenden" at bounding box center [400, 223] width 97 height 8
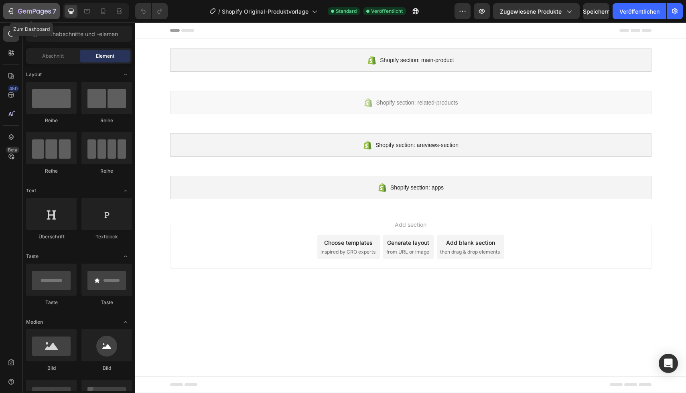
click at [7, 6] on button "7" at bounding box center [31, 11] width 57 height 16
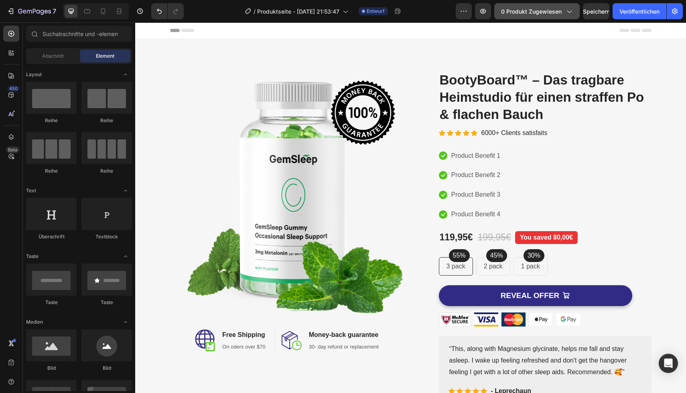
click at [549, 11] on font "0 Produkt zugewiesen" at bounding box center [531, 11] width 61 height 7
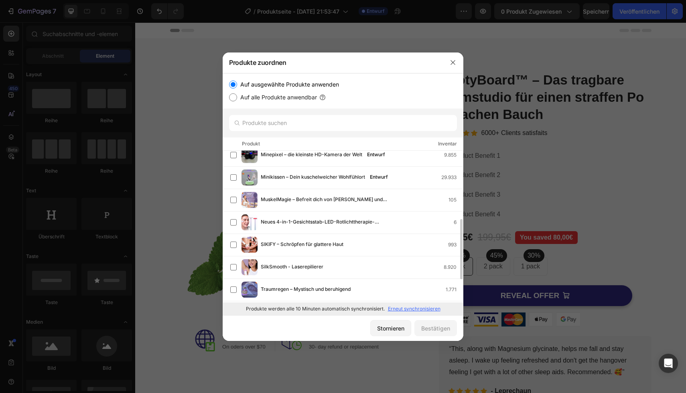
scroll to position [190, 0]
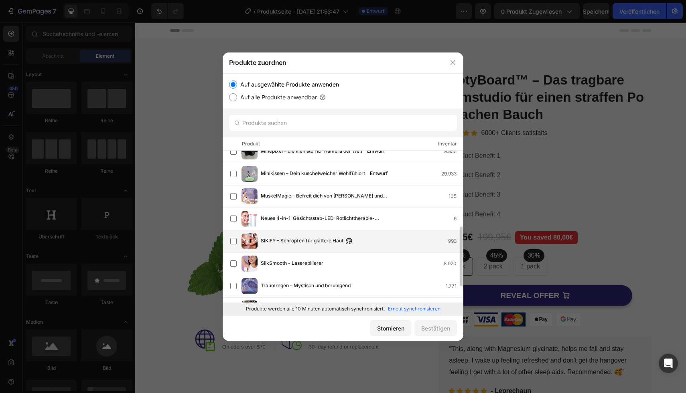
click at [328, 243] on font "SIKIFY – Schröpfen für glattere Haut" at bounding box center [302, 241] width 83 height 6
click at [428, 330] on font "Bestätigen" at bounding box center [435, 328] width 29 height 7
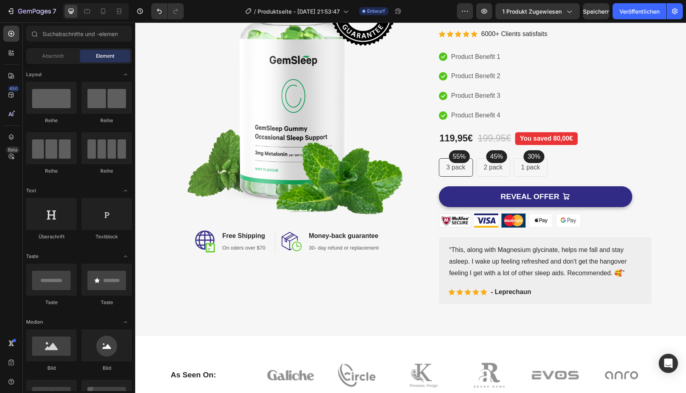
scroll to position [0, 0]
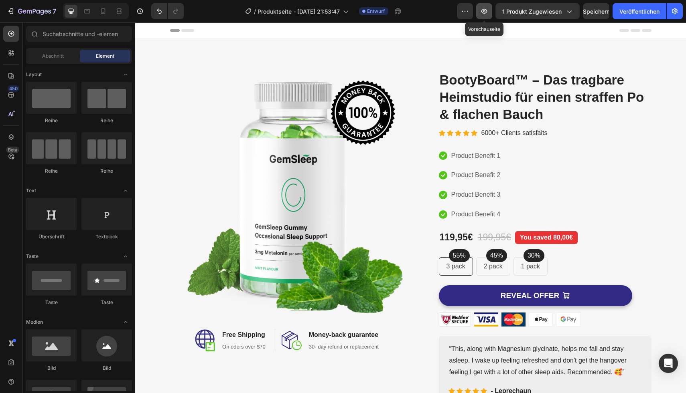
click at [480, 15] on button "button" at bounding box center [484, 11] width 16 height 16
click at [514, 12] on font "1 Produkt zugewiesen" at bounding box center [531, 11] width 59 height 7
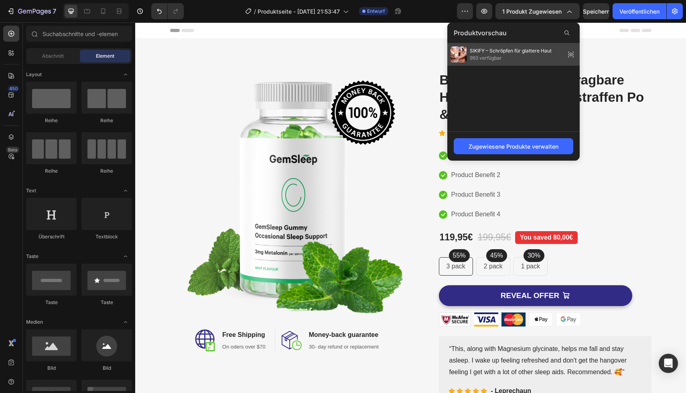
click at [504, 57] on span "993 verfügbar" at bounding box center [511, 58] width 82 height 7
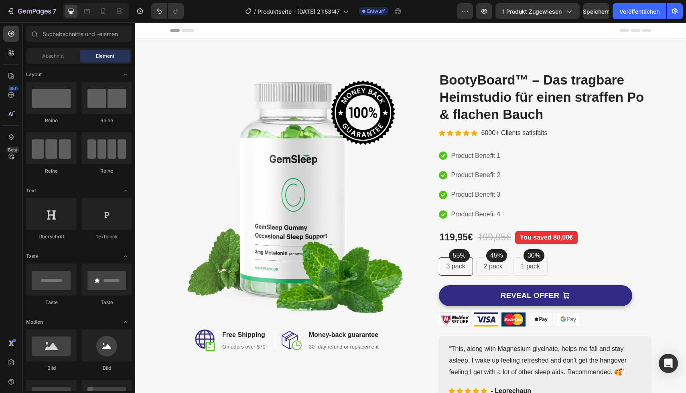
click at [190, 29] on icon at bounding box center [187, 30] width 13 height 3
click at [631, 16] on button "Veröffentlichen" at bounding box center [639, 11] width 54 height 16
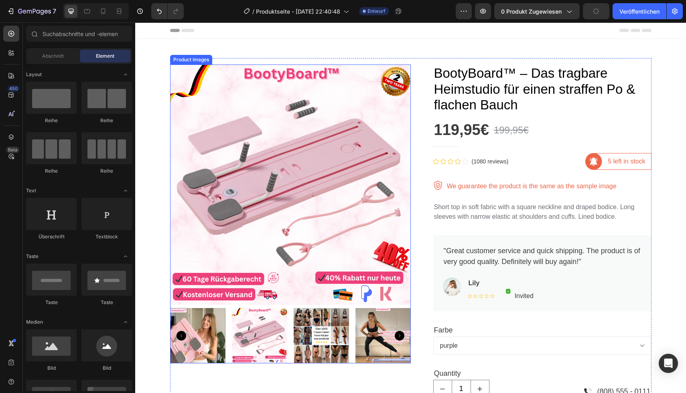
click at [319, 164] on img at bounding box center [290, 185] width 241 height 241
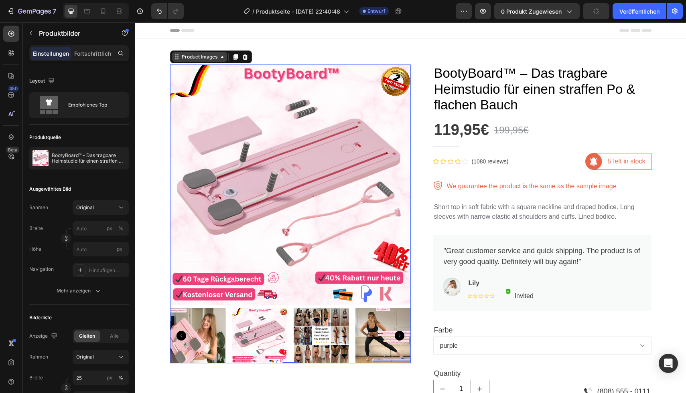
click at [196, 55] on div "Product Images" at bounding box center [199, 56] width 39 height 7
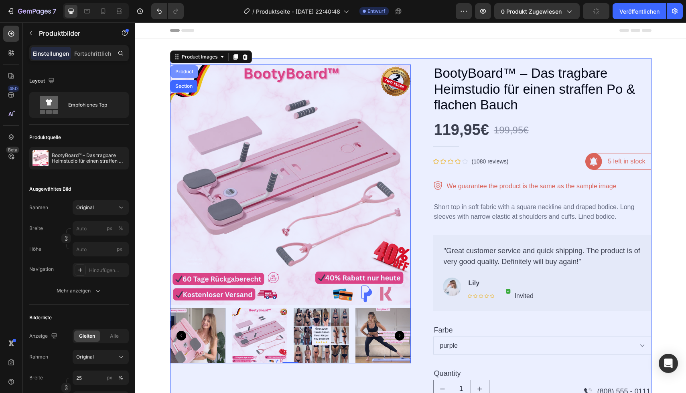
click at [186, 70] on div "Product" at bounding box center [184, 71] width 21 height 5
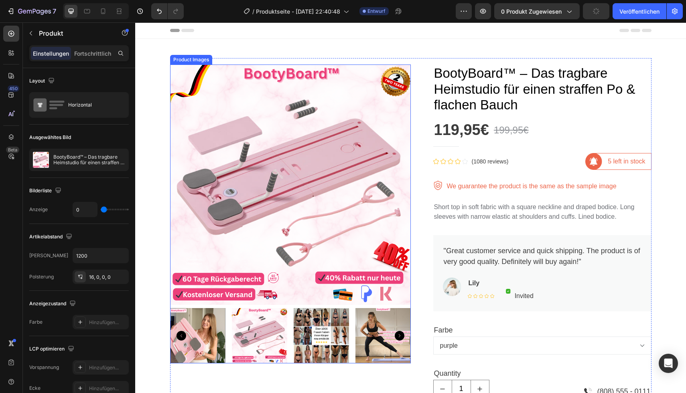
click at [253, 114] on img at bounding box center [290, 185] width 241 height 241
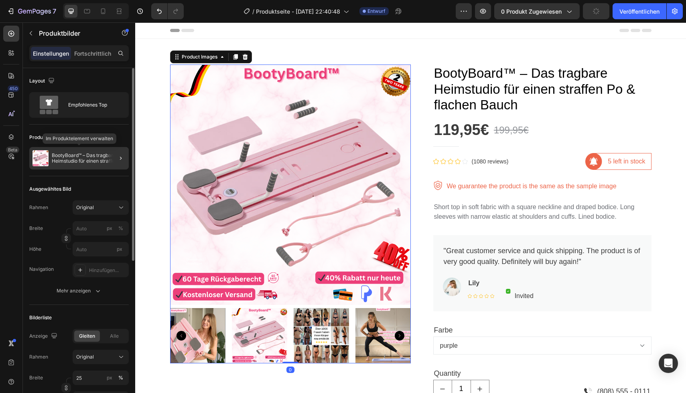
click at [99, 149] on div "BootyBoard™ – Das tragbare Heimstudio für einen straffen Po & flachen Bauch" at bounding box center [78, 158] width 99 height 22
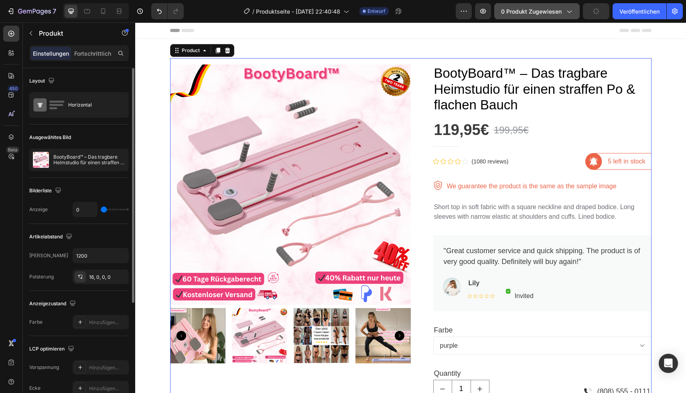
click at [535, 7] on span "0 Produkt zugewiesen" at bounding box center [531, 11] width 61 height 8
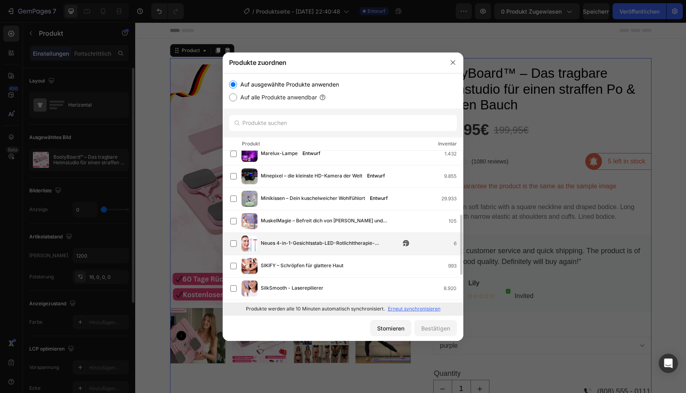
scroll to position [166, 0]
click at [319, 261] on span "SIKIFY – Schröpfen für glattere Haut" at bounding box center [302, 265] width 83 height 9
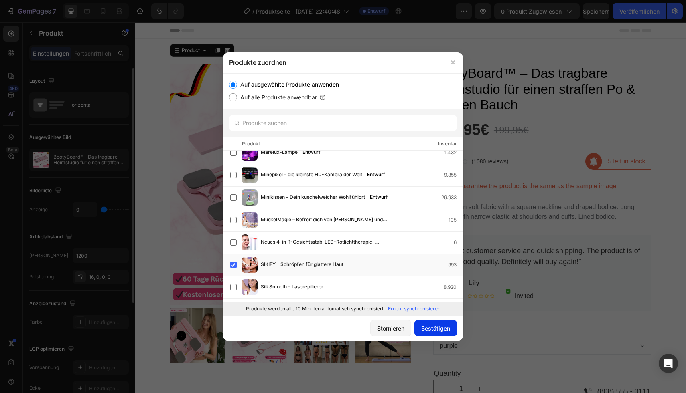
click at [423, 329] on font "Bestätigen" at bounding box center [435, 328] width 29 height 7
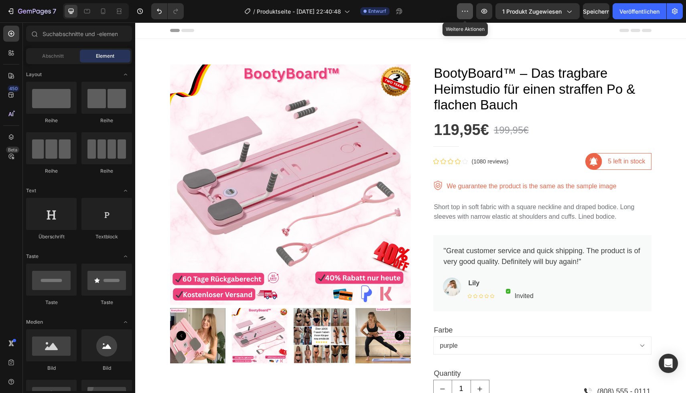
click at [463, 11] on icon "button" at bounding box center [465, 11] width 8 height 8
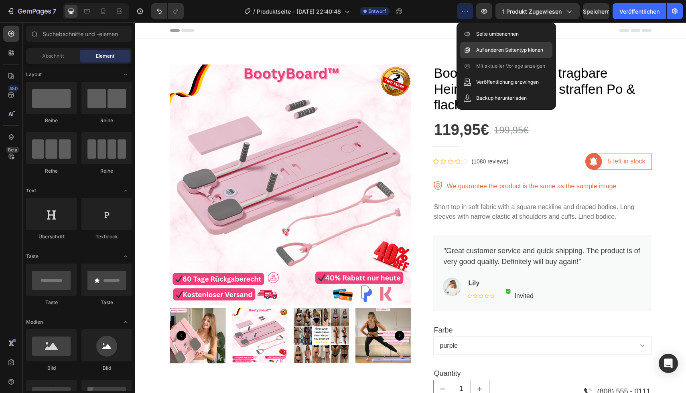
click at [482, 53] on p "Auf anderen Seitentyp klonen" at bounding box center [509, 50] width 67 height 8
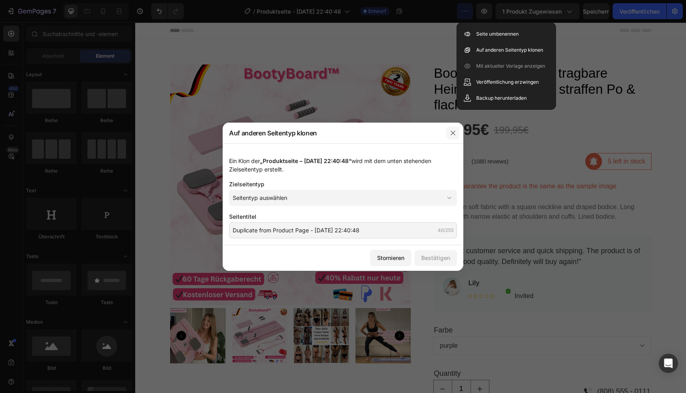
click at [450, 131] on icon "button" at bounding box center [453, 133] width 6 height 6
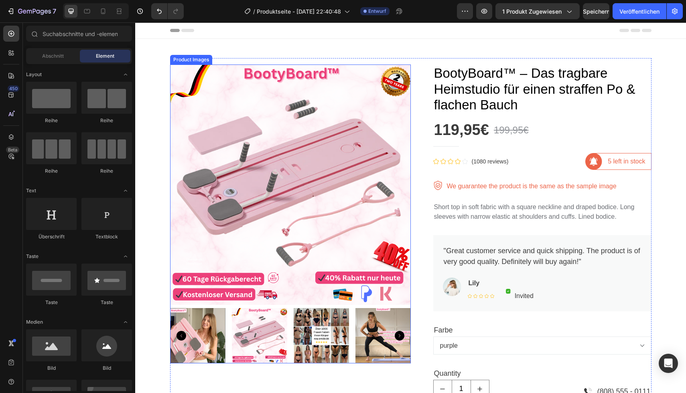
click at [356, 135] on img at bounding box center [290, 185] width 241 height 241
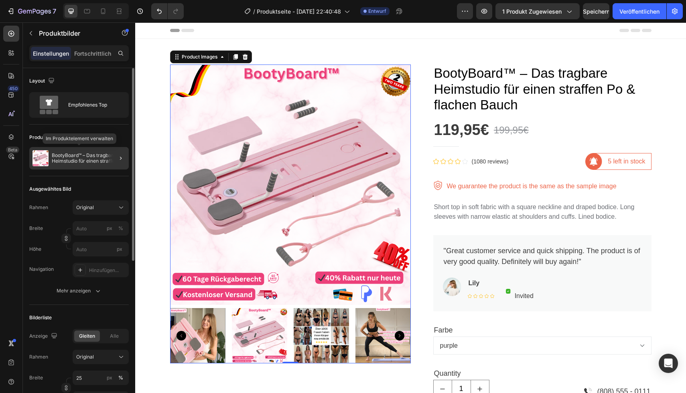
click at [44, 154] on img at bounding box center [40, 158] width 16 height 16
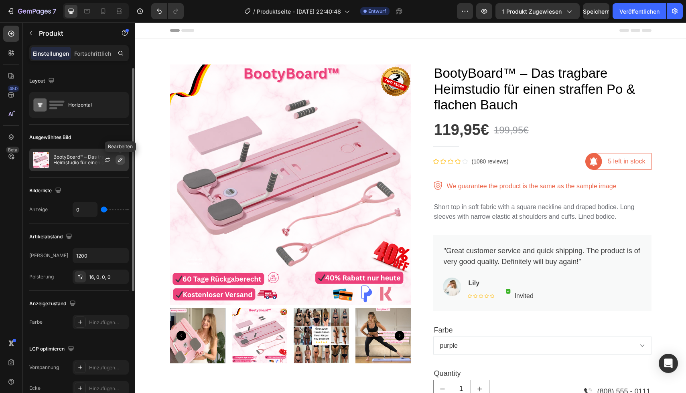
click at [119, 158] on icon "button" at bounding box center [120, 160] width 6 height 6
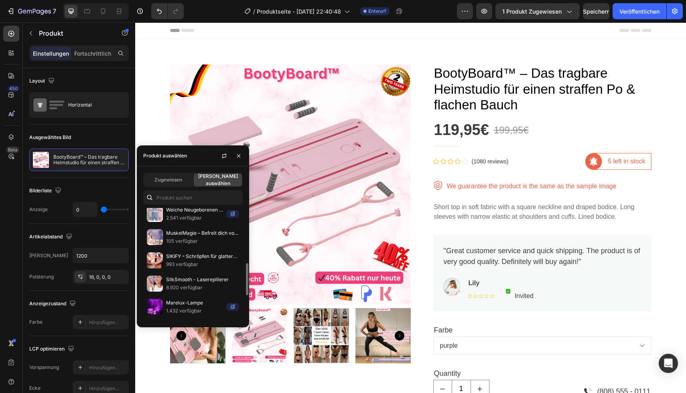
scroll to position [192, 0]
click at [179, 255] on font "SIKIFY – Schröpfen für glattere Haut" at bounding box center [207, 256] width 82 height 6
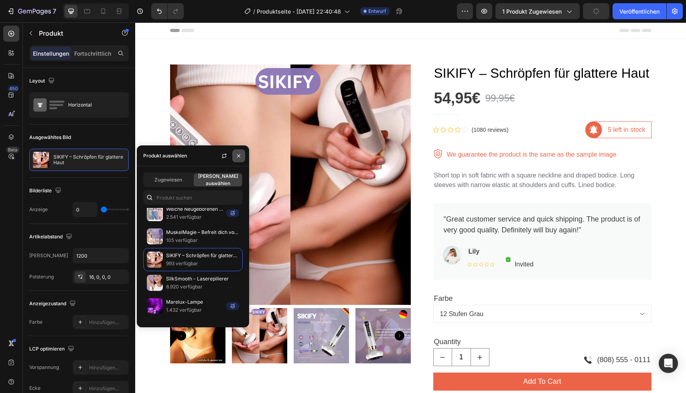
click at [237, 151] on button "button" at bounding box center [238, 156] width 13 height 13
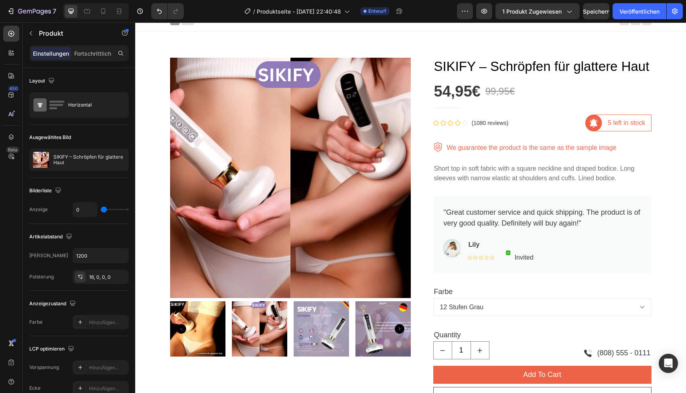
scroll to position [0, 0]
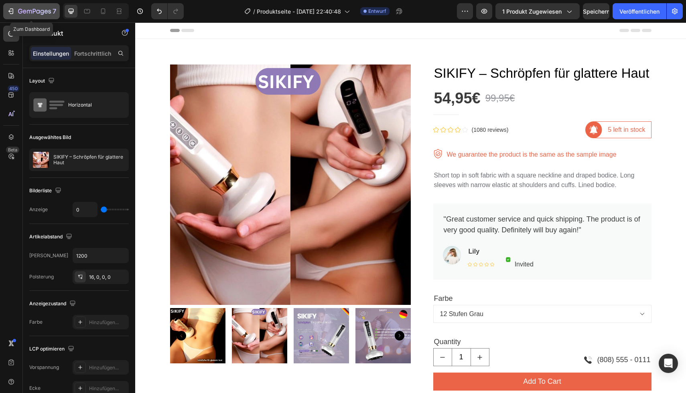
click at [11, 8] on icon "button" at bounding box center [11, 11] width 8 height 8
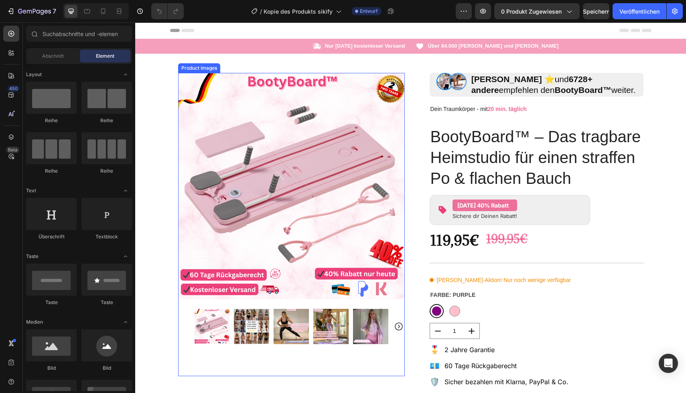
click at [253, 149] on img at bounding box center [291, 186] width 227 height 227
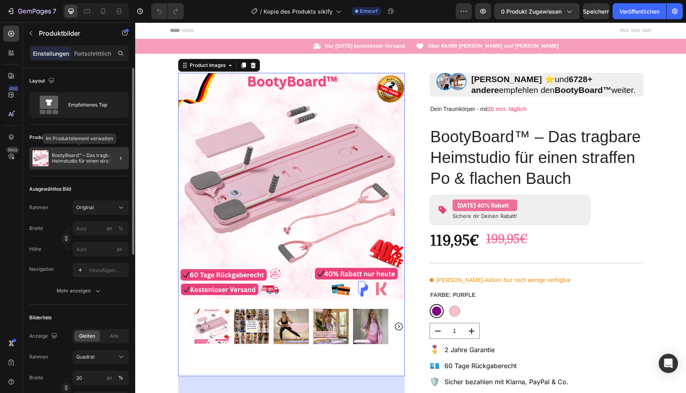
click at [98, 154] on font "BootyBoard™ – Das tragbare Heimstudio für einen straffen Po & flachen Bauch" at bounding box center [89, 160] width 74 height 17
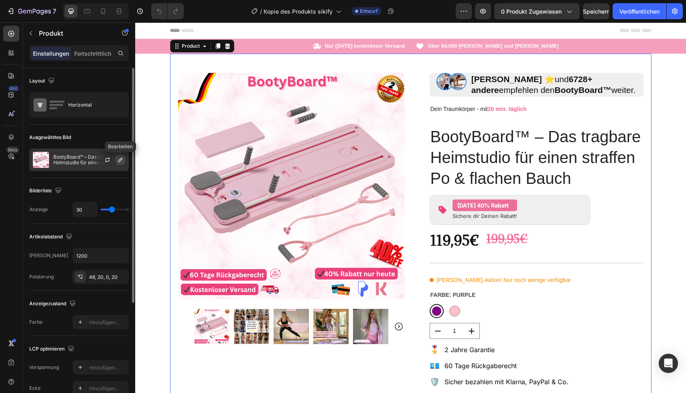
click at [117, 160] on icon "button" at bounding box center [120, 160] width 6 height 6
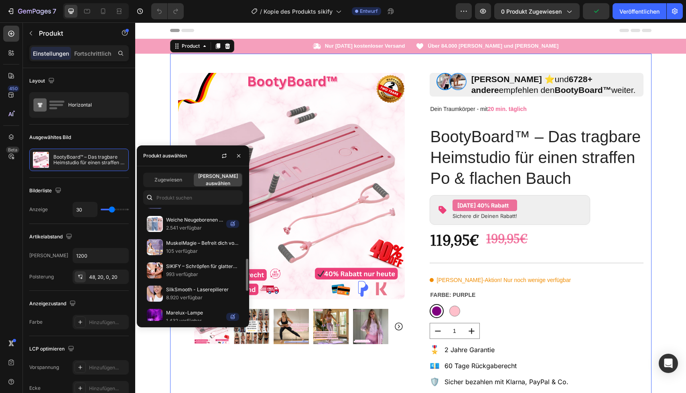
scroll to position [182, 0]
click at [182, 267] on font "SIKIFY – Schröpfen für glattere Haut" at bounding box center [207, 266] width 82 height 6
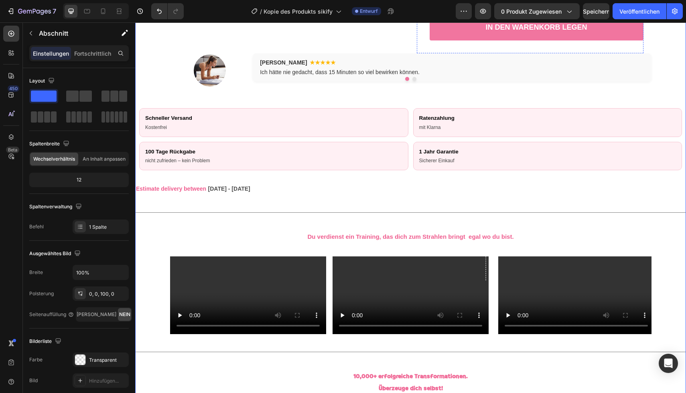
scroll to position [364, 0]
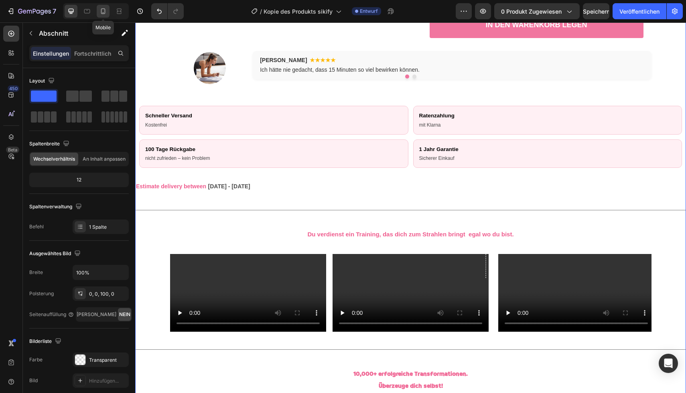
click at [106, 10] on icon at bounding box center [103, 11] width 8 height 8
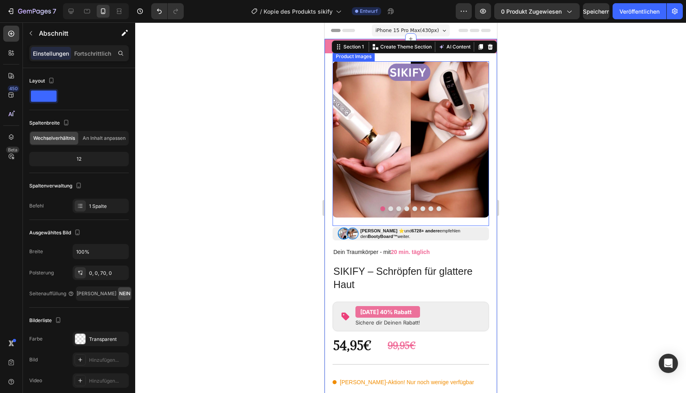
click at [391, 210] on button "Dot" at bounding box center [390, 209] width 5 height 5
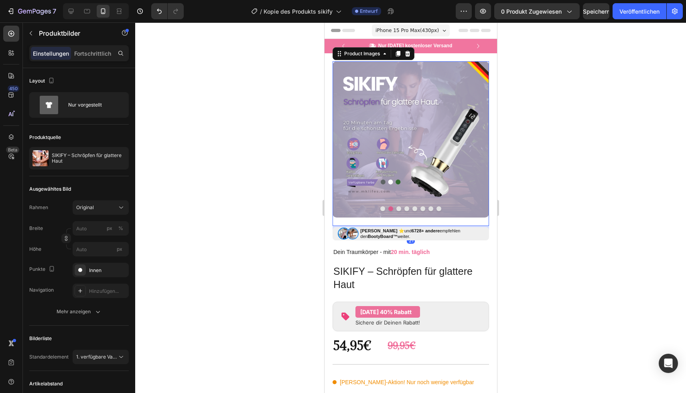
click at [398, 210] on button "Dot" at bounding box center [398, 209] width 5 height 5
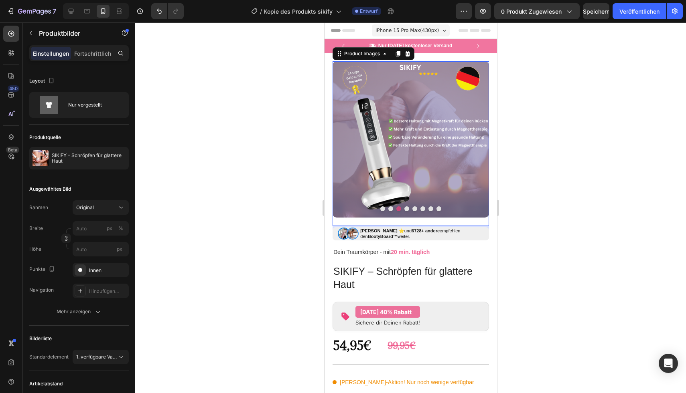
click at [404, 210] on button "Dot" at bounding box center [406, 209] width 5 height 5
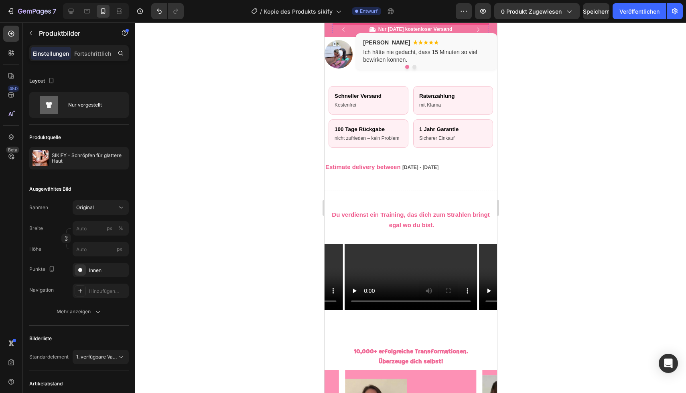
scroll to position [490, 0]
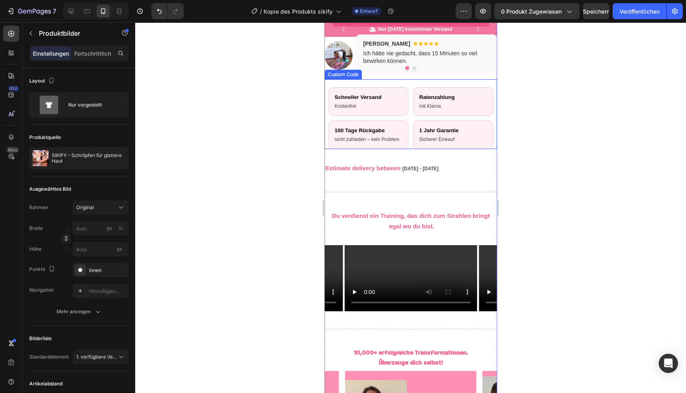
click at [354, 128] on div "100 Tage Rückgabe" at bounding box center [368, 131] width 68 height 8
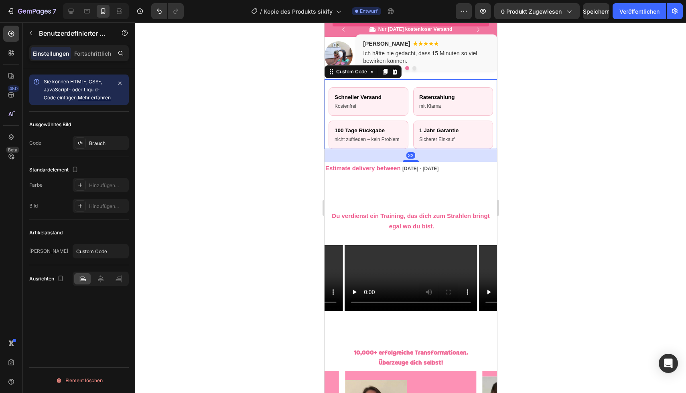
click at [351, 130] on div "100 Tage Rückgabe" at bounding box center [368, 131] width 68 height 8
click at [344, 130] on div "100 Tage Rückgabe" at bounding box center [368, 131] width 68 height 8
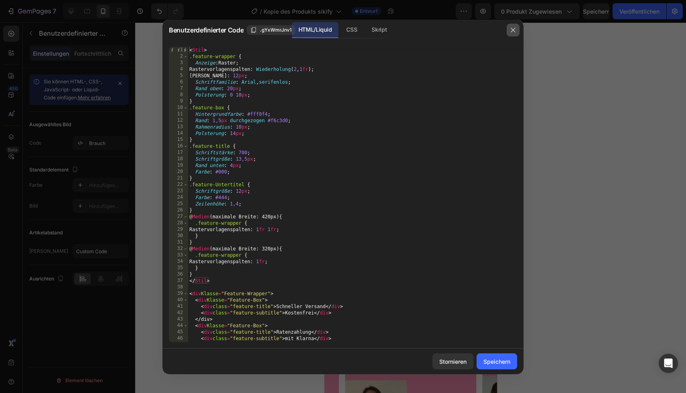
click at [514, 33] on icon "button" at bounding box center [513, 30] width 6 height 6
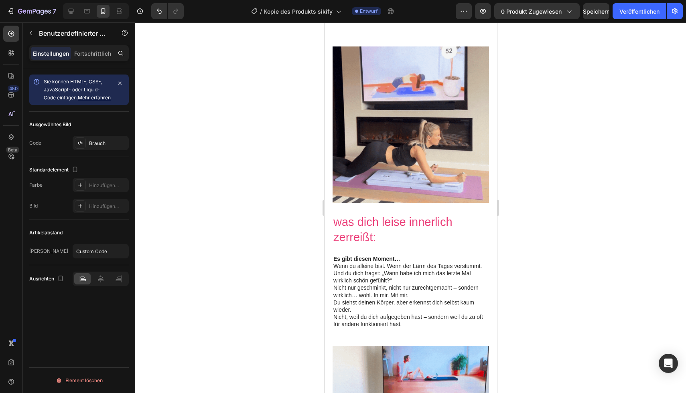
scroll to position [1637, 0]
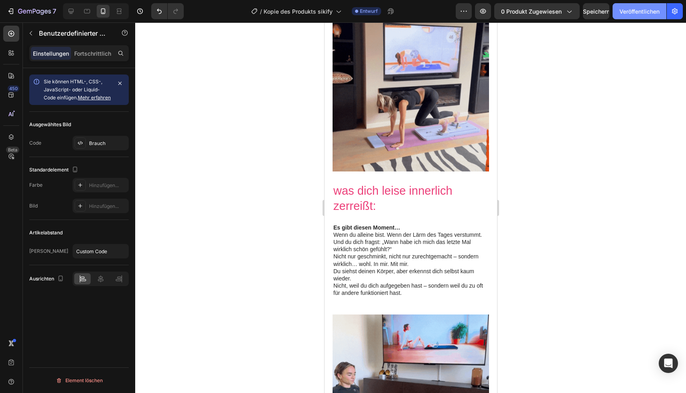
click at [628, 10] on font "Veröffentlichen" at bounding box center [639, 11] width 40 height 7
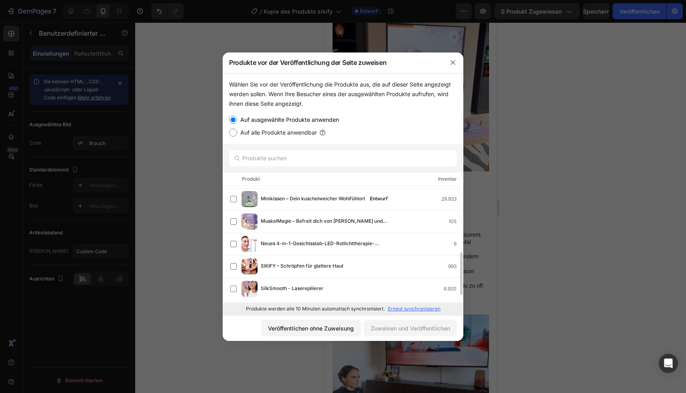
scroll to position [201, 0]
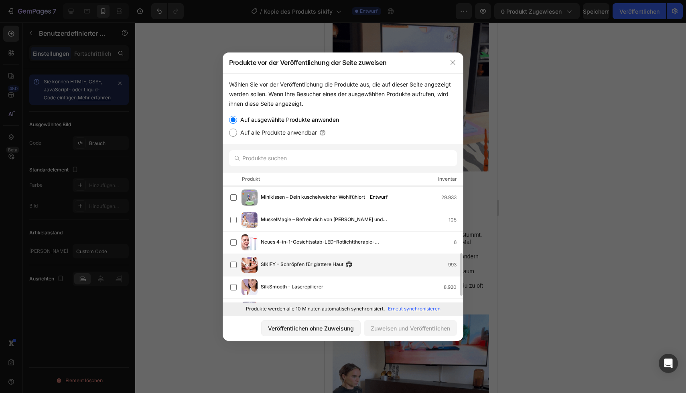
click at [359, 264] on div "SIKIFY – Schröpfen für glattere Haut 993" at bounding box center [362, 265] width 202 height 9
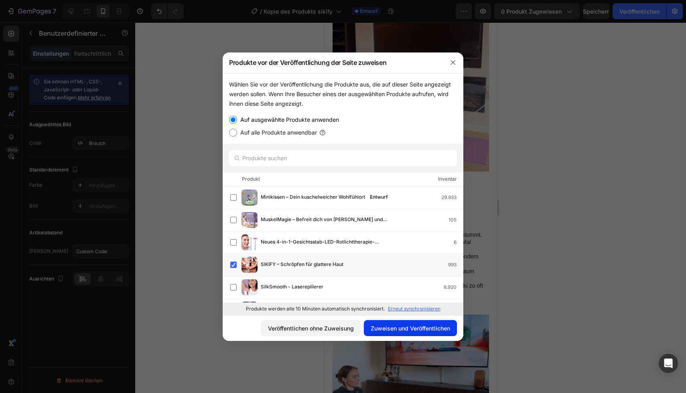
click at [419, 330] on font "Zuweisen und Veröffentlichen" at bounding box center [410, 328] width 79 height 7
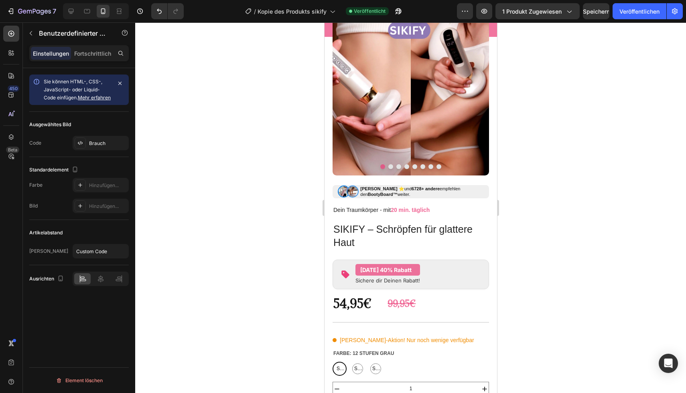
scroll to position [0, 0]
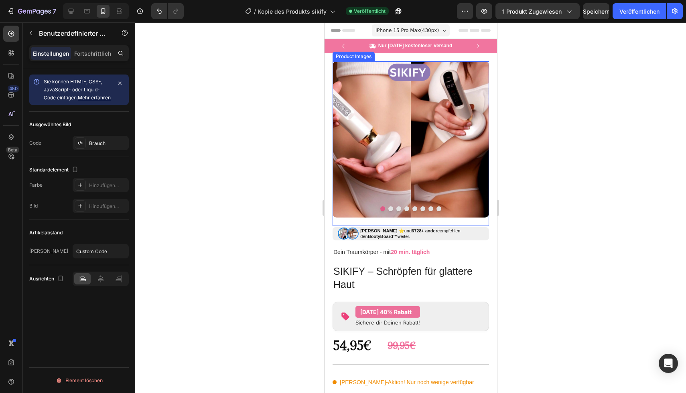
click at [390, 208] on button "Dot" at bounding box center [390, 209] width 5 height 5
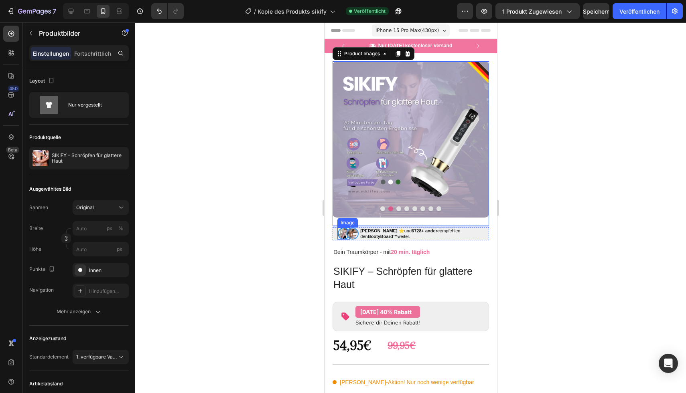
click at [343, 235] on img at bounding box center [343, 234] width 12 height 12
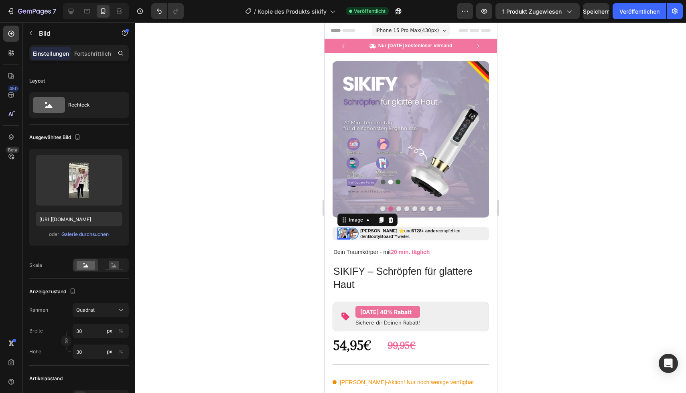
click at [343, 235] on img at bounding box center [343, 234] width 12 height 12
